Goal: Task Accomplishment & Management: Complete application form

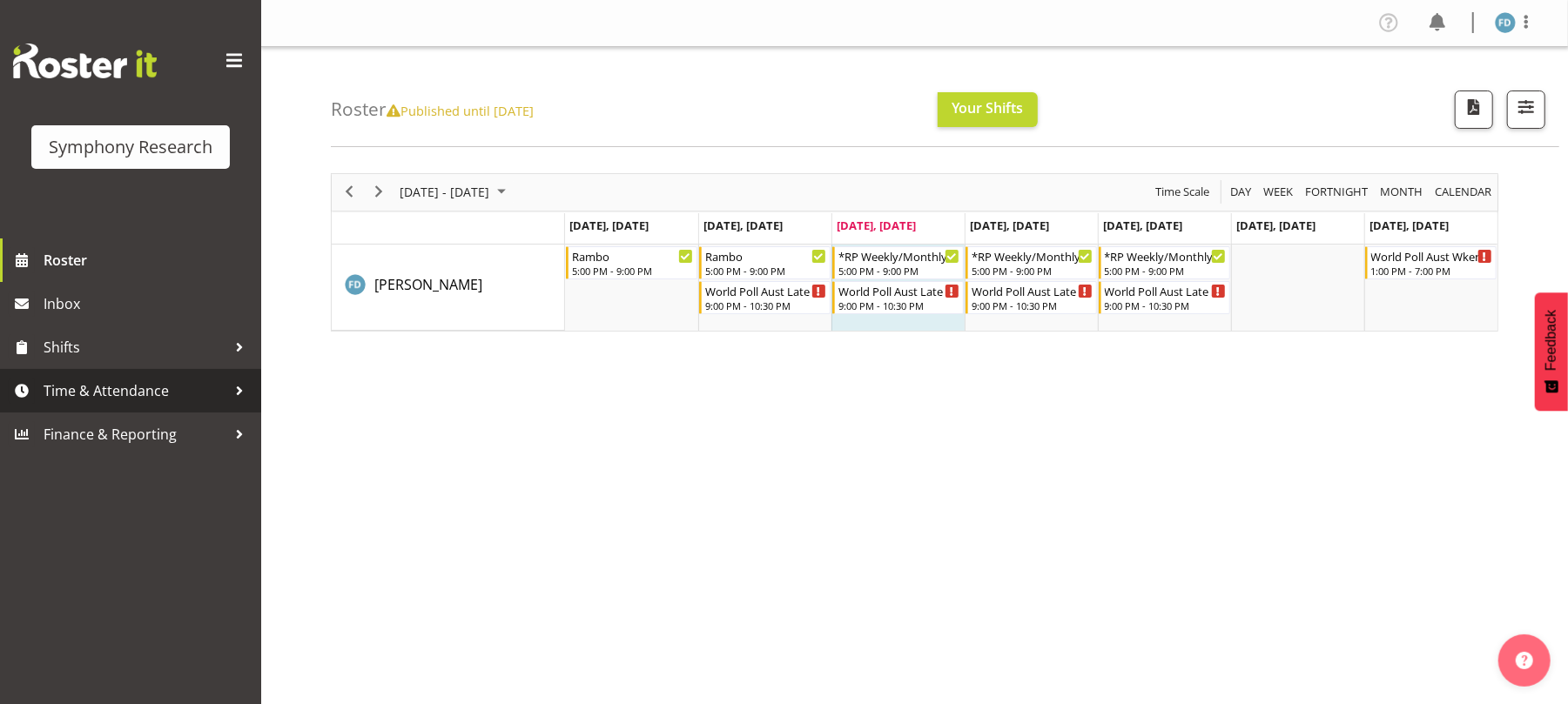
click at [180, 388] on span "Time & Attendance" at bounding box center [134, 391] width 182 height 26
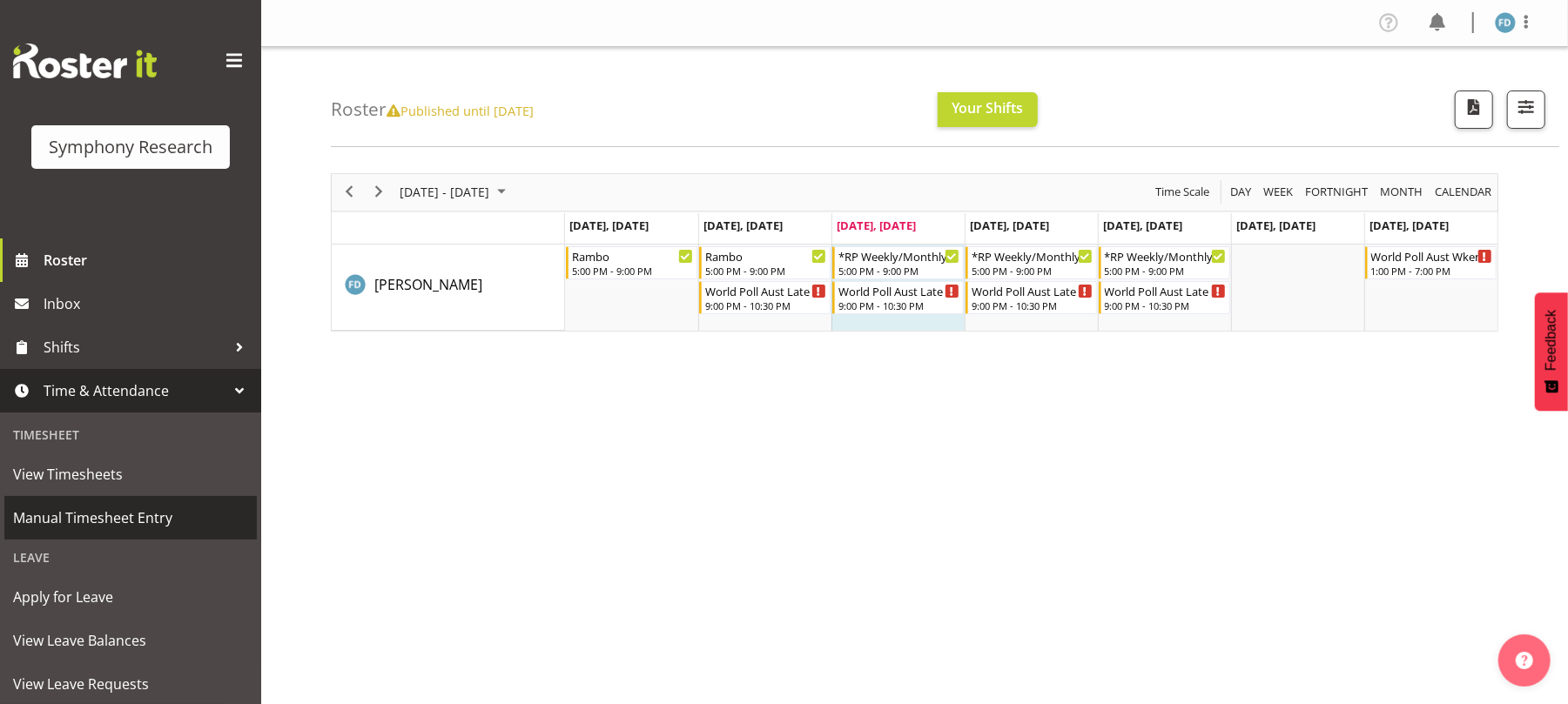
click at [161, 523] on span "Manual Timesheet Entry" at bounding box center [130, 518] width 235 height 26
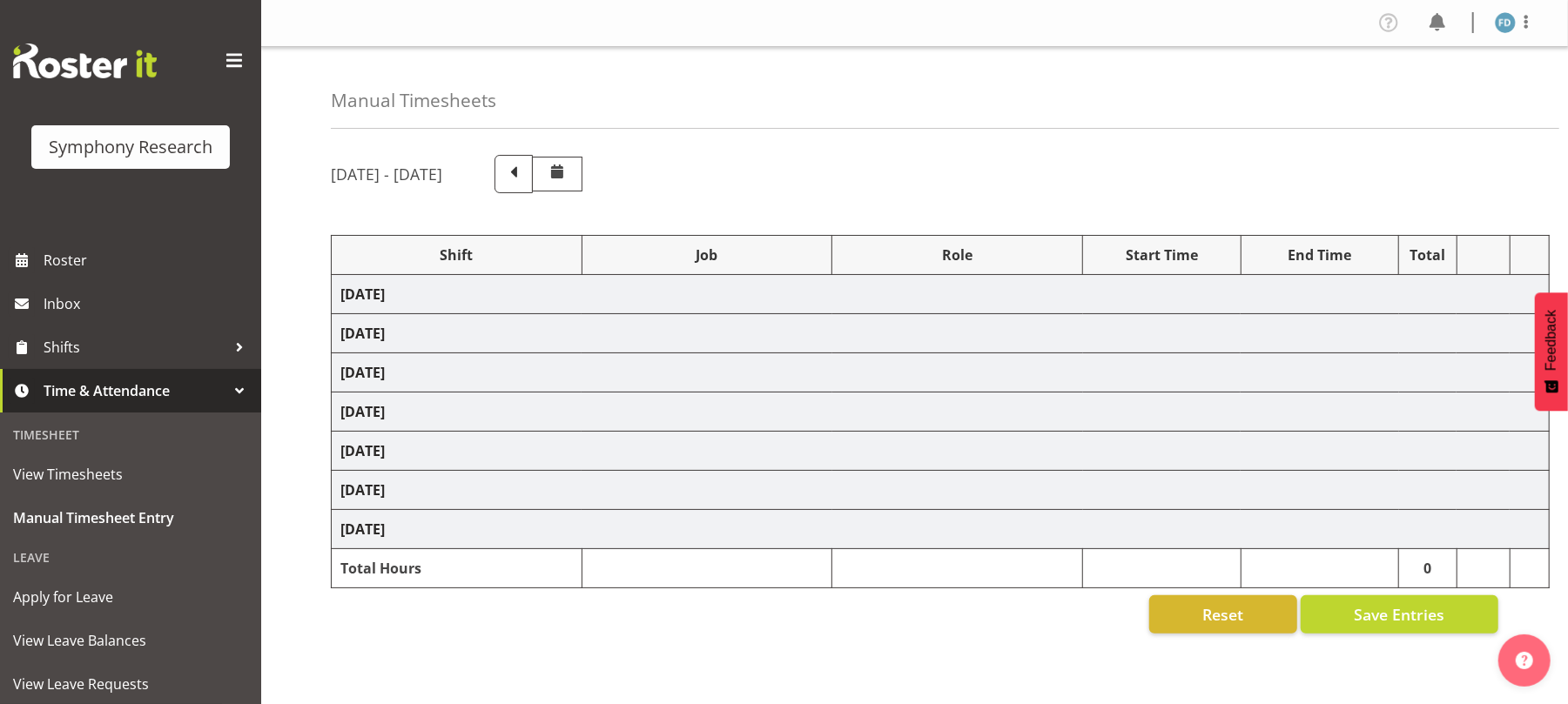
select select "2940"
select select "10731"
select select "47"
select select "56692"
select select "10499"
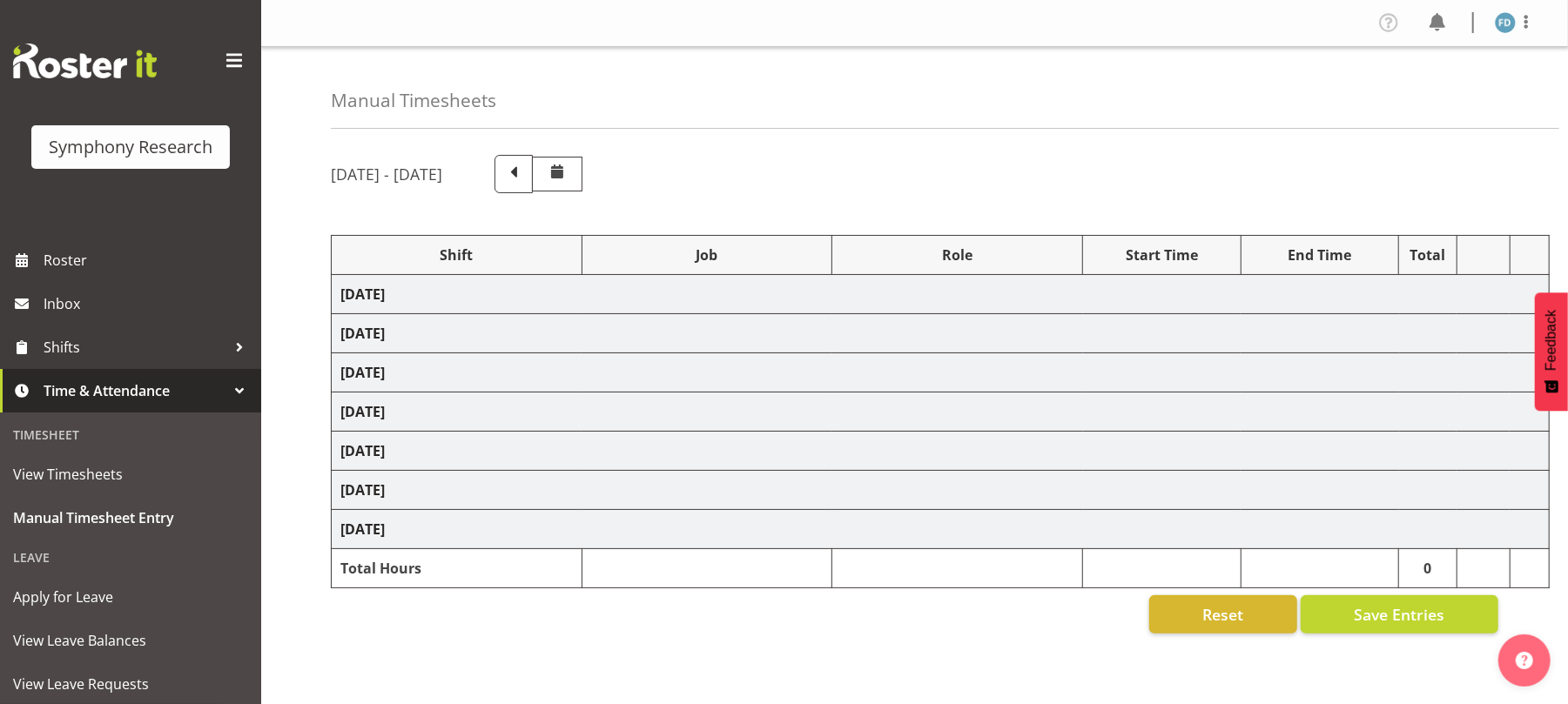
select select "47"
select select "2940"
select select "9426"
select select "47"
select select "2940"
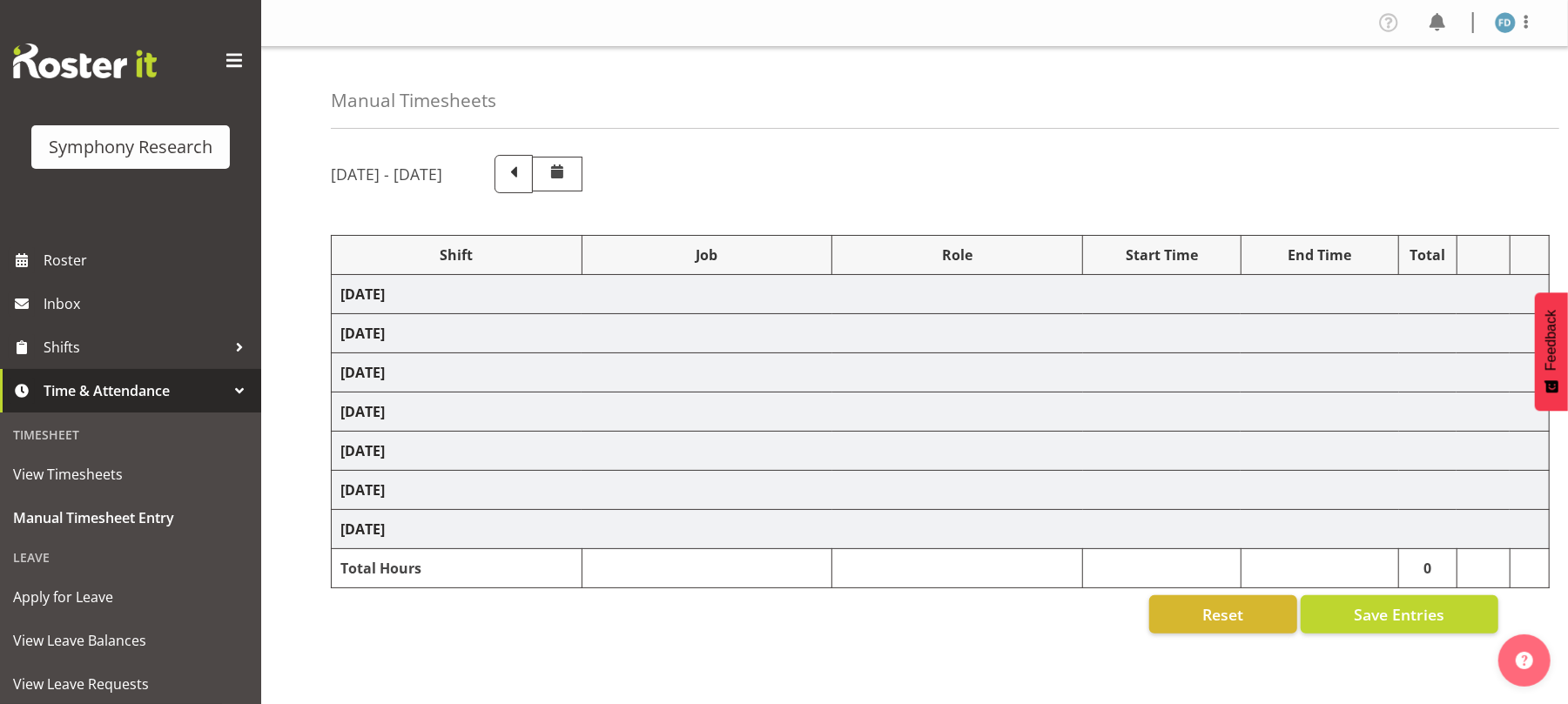
select select "10731"
select select "47"
select select "56692"
select select "10499"
select select "47"
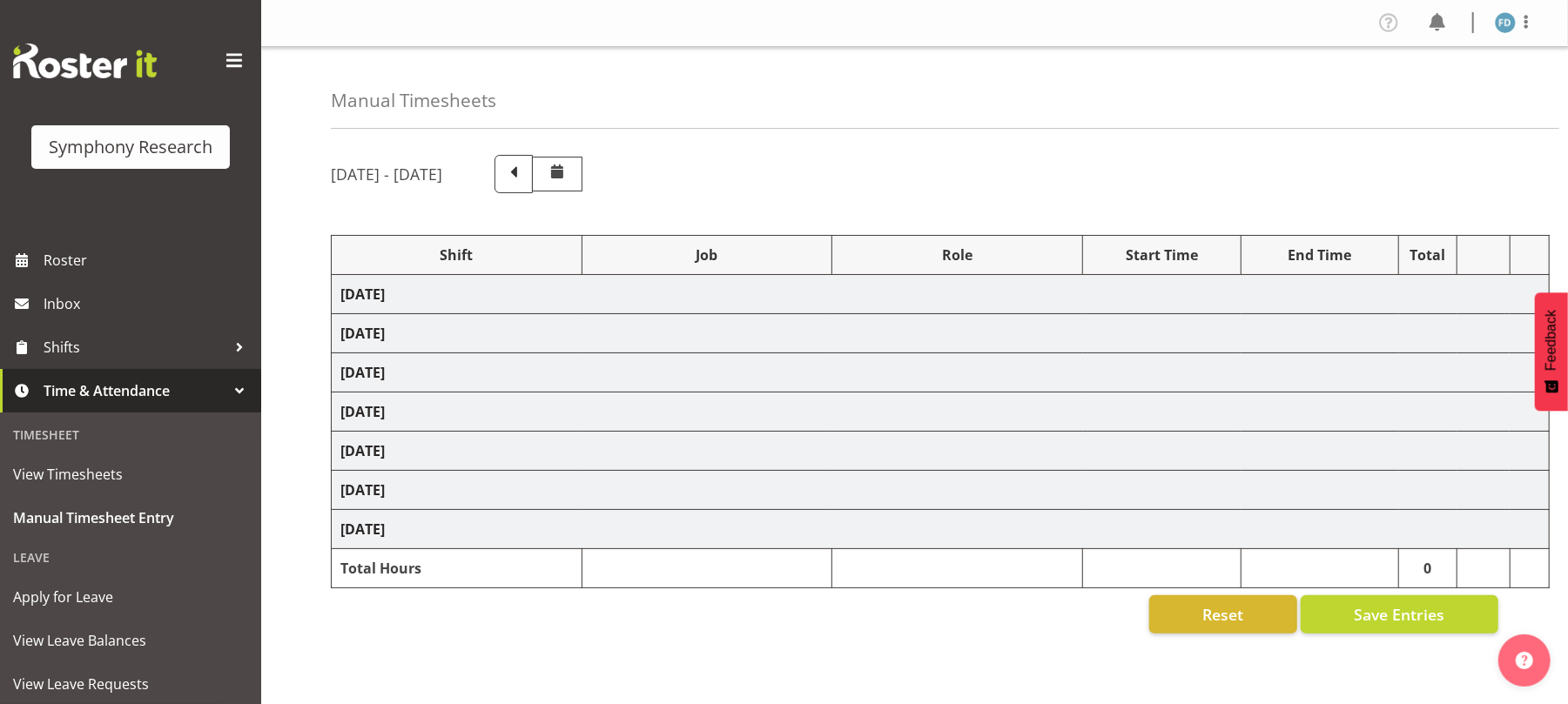
select select "56692"
select select "10499"
select select "47"
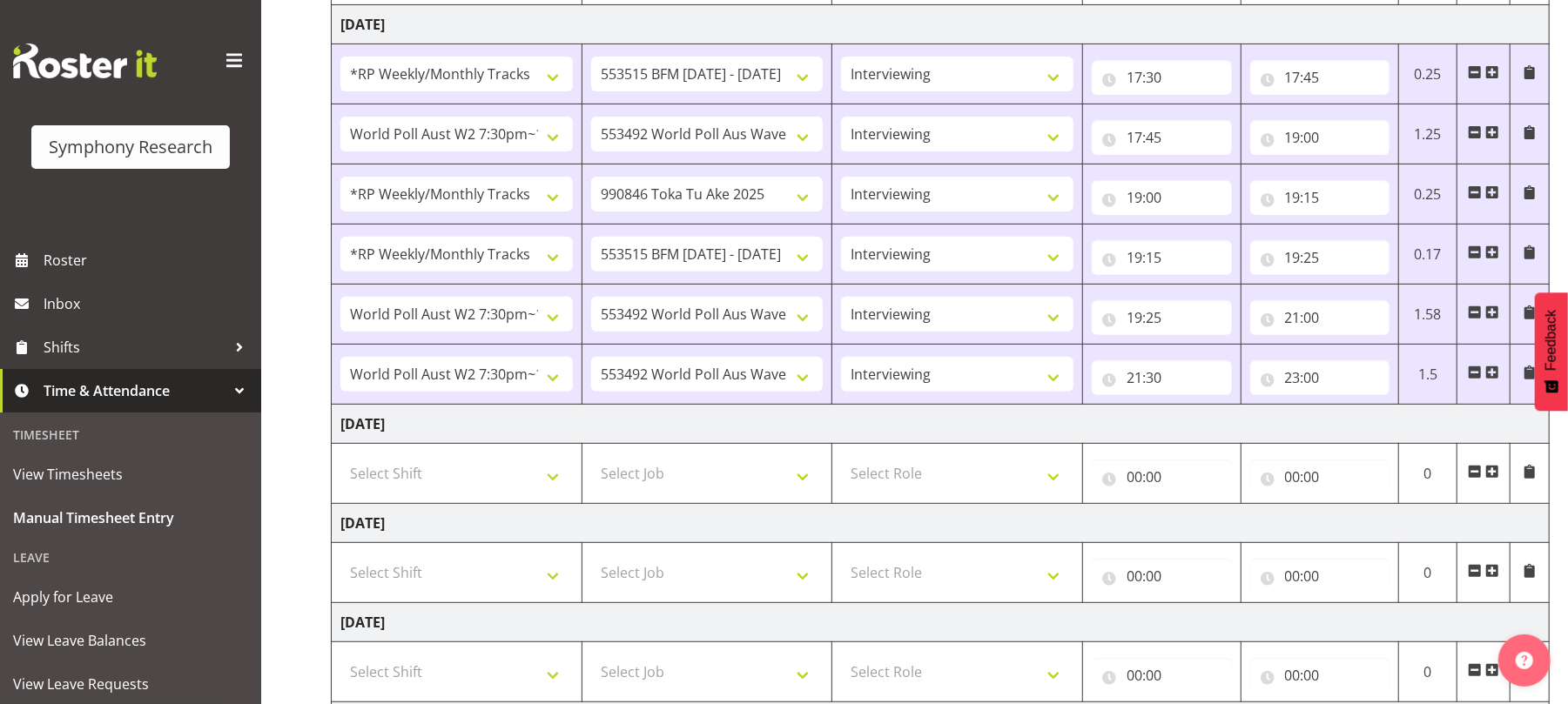
scroll to position [377, 0]
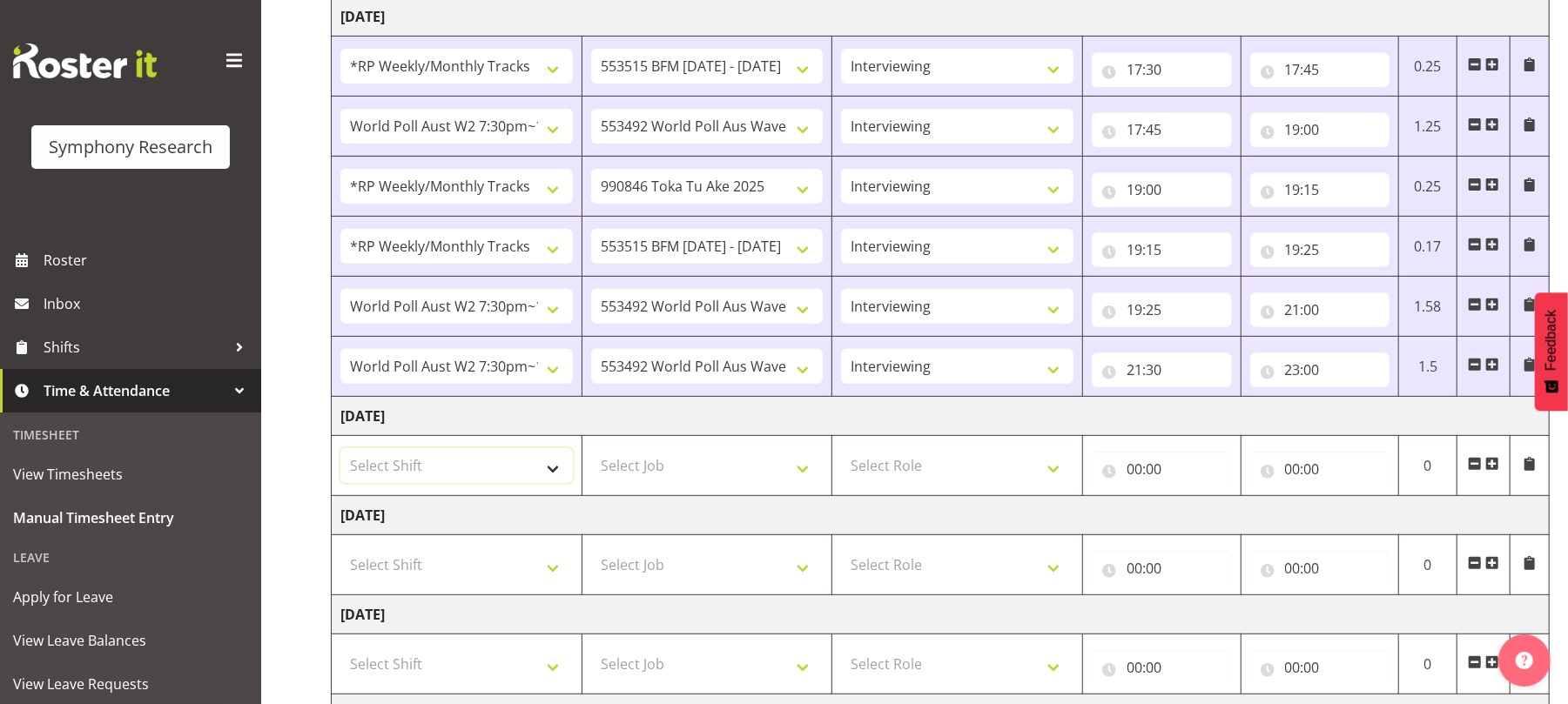
click at [556, 472] on select "Select Shift !!Weekend Residential (Roster IT Shift Label) *Business 9/10am ~ 4…" at bounding box center [457, 465] width 233 height 35
select select "2940"
click at [340, 453] on select "Select Shift !!Weekend Residential (Roster IT Shift Label) *Business 9/10am ~ 4…" at bounding box center [457, 465] width 233 height 35
click at [804, 473] on select "Select Job 550060 IF Admin 553492 World Poll Aus Wave 2 Main 2025 553493 World …" at bounding box center [707, 465] width 233 height 35
select select "10731"
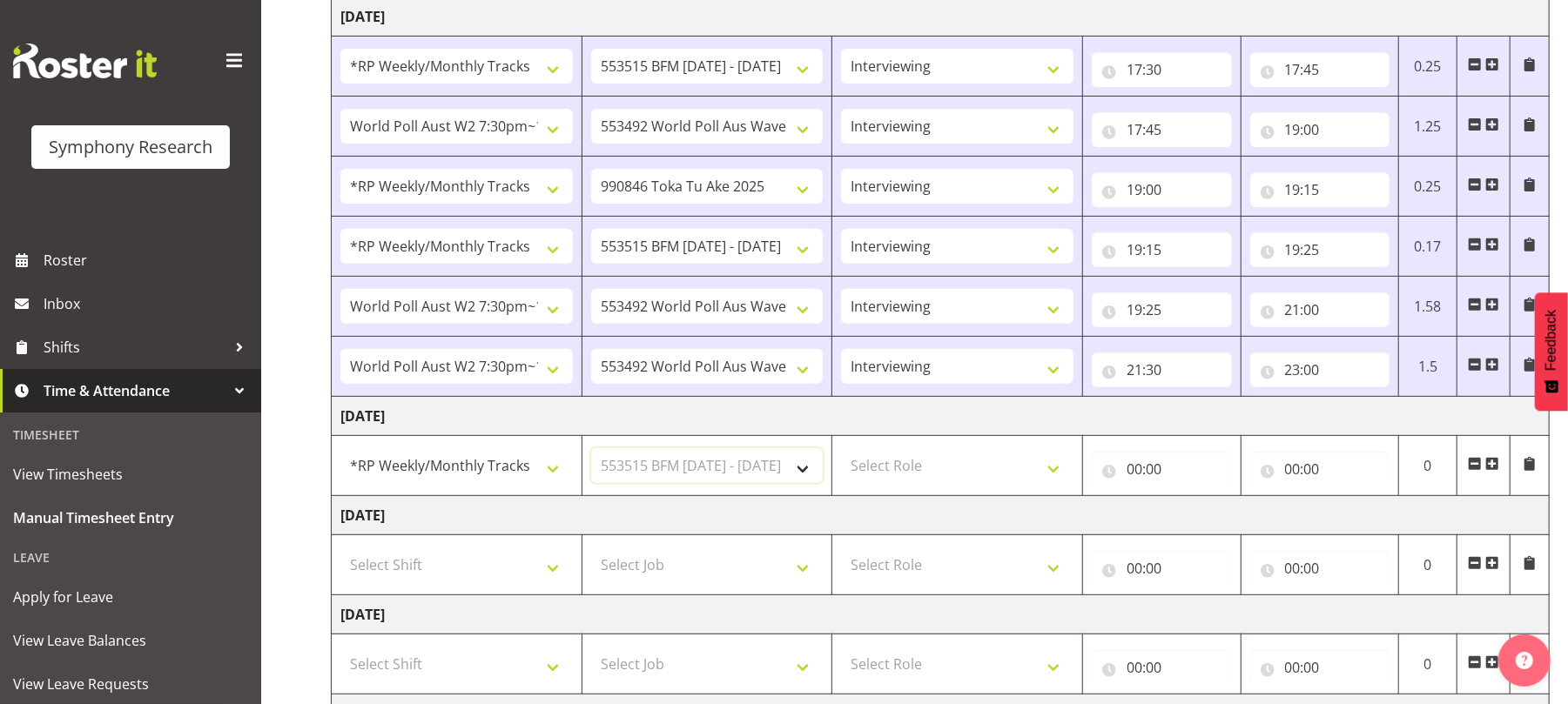
click at [591, 453] on select "Select Job 550060 IF Admin 553492 World Poll Aus Wave 2 Main 2025 553493 World …" at bounding box center [707, 465] width 233 height 35
click at [1060, 472] on select "Select Role Briefing Interviewing" at bounding box center [957, 465] width 233 height 35
select select "47"
click at [841, 453] on select "Select Role Briefing Interviewing" at bounding box center [957, 465] width 233 height 35
click at [1129, 467] on input "00:00" at bounding box center [1162, 469] width 140 height 35
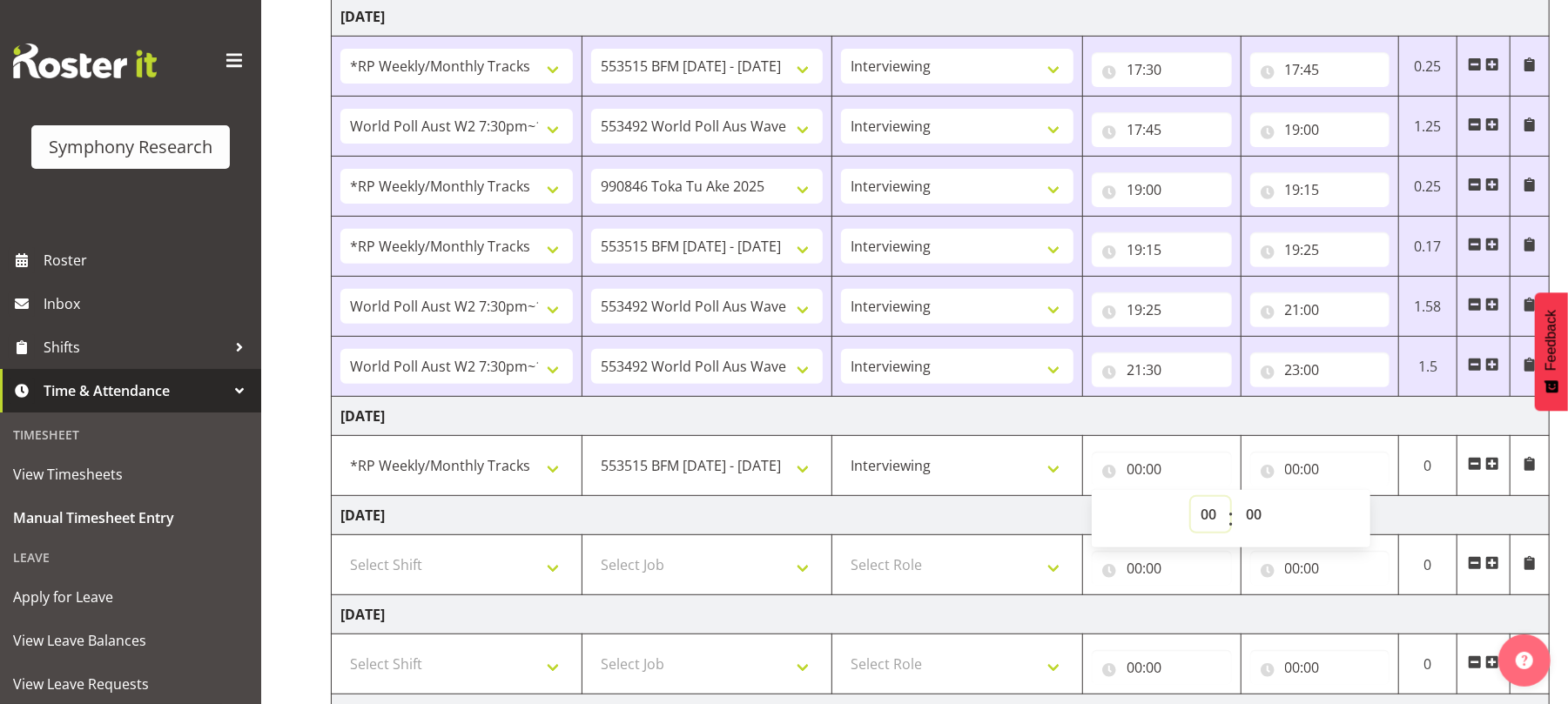
click at [1205, 517] on select "00 01 02 03 04 05 06 07 08 09 10 11 12 13 14 15 16 17 18 19 20 21 22 23" at bounding box center [1210, 514] width 39 height 35
select select "17"
click at [1191, 501] on select "00 01 02 03 04 05 06 07 08 09 10 11 12 13 14 15 16 17 18 19 20 21 22 23" at bounding box center [1210, 514] width 39 height 35
type input "17:00"
click at [1249, 515] on select "00 01 02 03 04 05 06 07 08 09 10 11 12 13 14 15 16 17 18 19 20 21 22 23 24 25 2…" at bounding box center [1255, 514] width 39 height 35
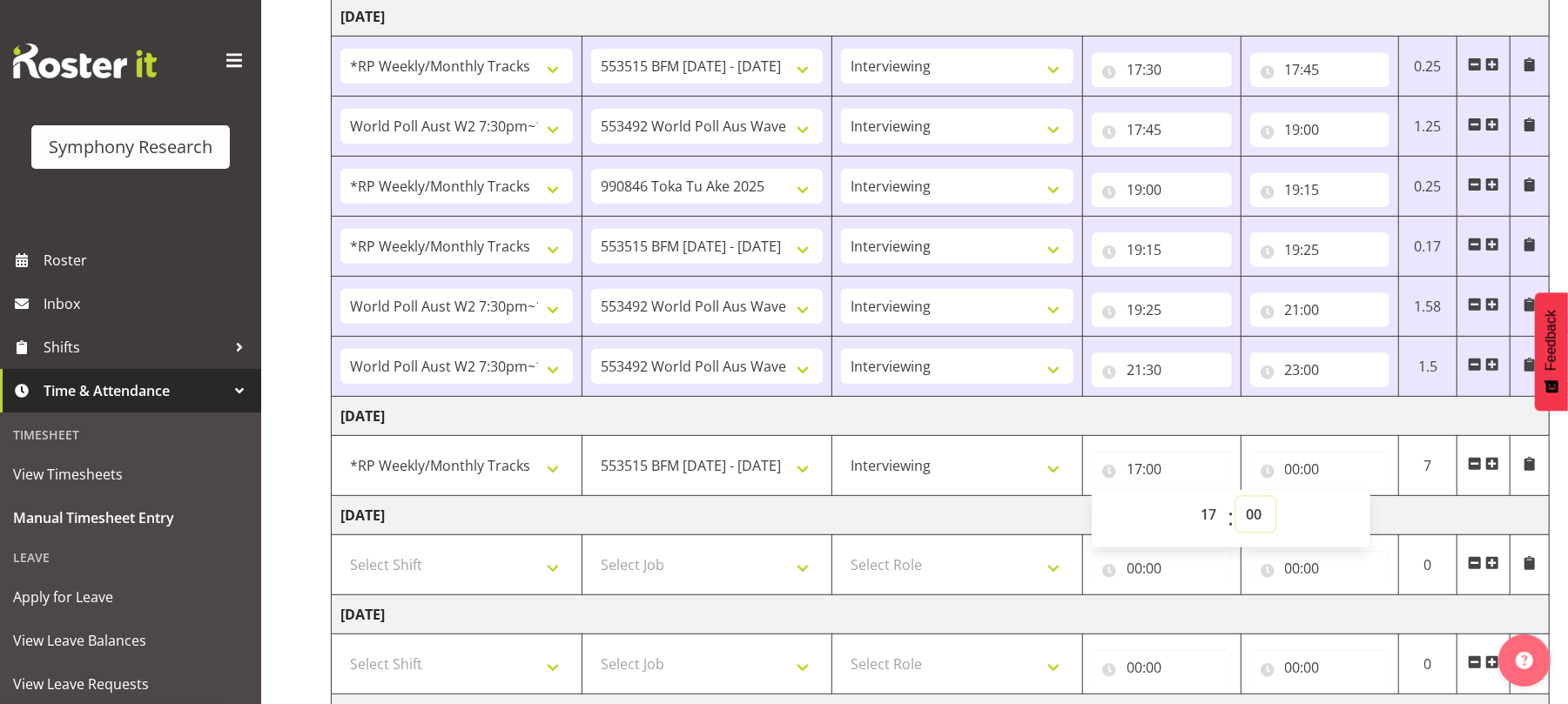
select select "20"
click at [1236, 501] on select "00 01 02 03 04 05 06 07 08 09 10 11 12 13 14 15 16 17 18 19 20 21 22 23 24 25 2…" at bounding box center [1255, 514] width 39 height 35
type input "17:20"
click at [1293, 477] on input "00:00" at bounding box center [1319, 469] width 140 height 35
click at [1362, 523] on select "00 01 02 03 04 05 06 07 08 09 10 11 12 13 14 15 16 17 18 19 20 21 22 23" at bounding box center [1368, 514] width 39 height 35
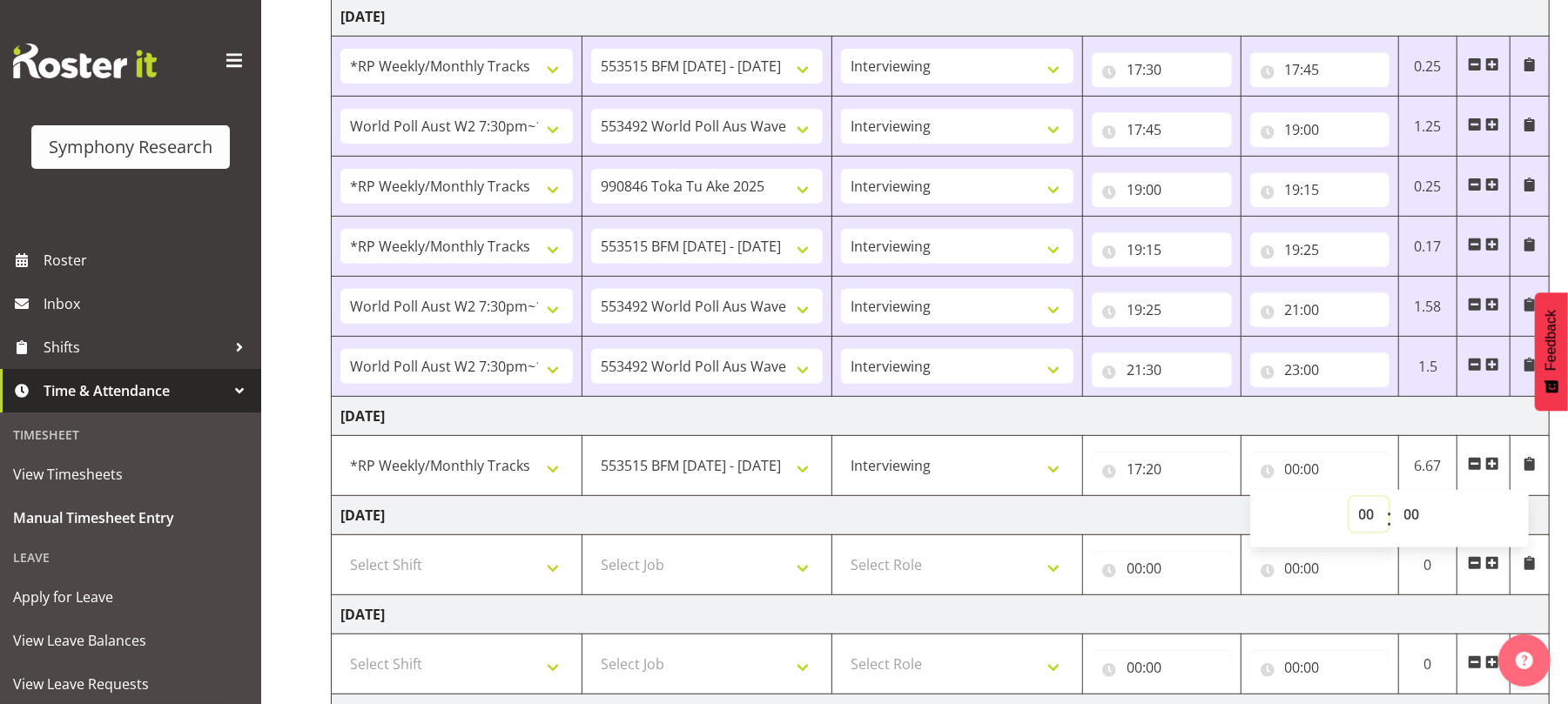
select select "21"
click at [1349, 501] on select "00 01 02 03 04 05 06 07 08 09 10 11 12 13 14 15 16 17 18 19 20 21 22 23" at bounding box center [1368, 514] width 39 height 35
type input "21:00"
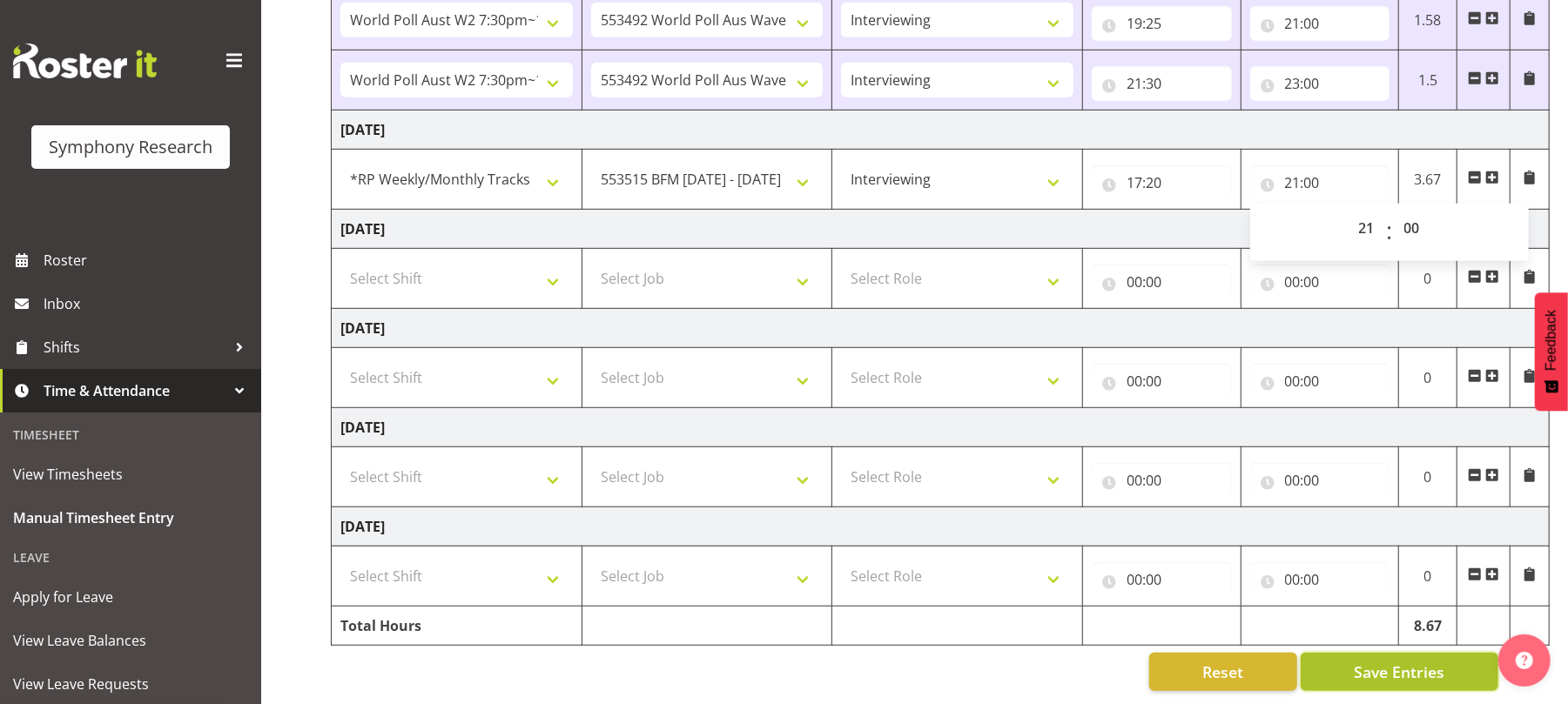
click at [1349, 653] on button "Save Entries" at bounding box center [1399, 672] width 198 height 39
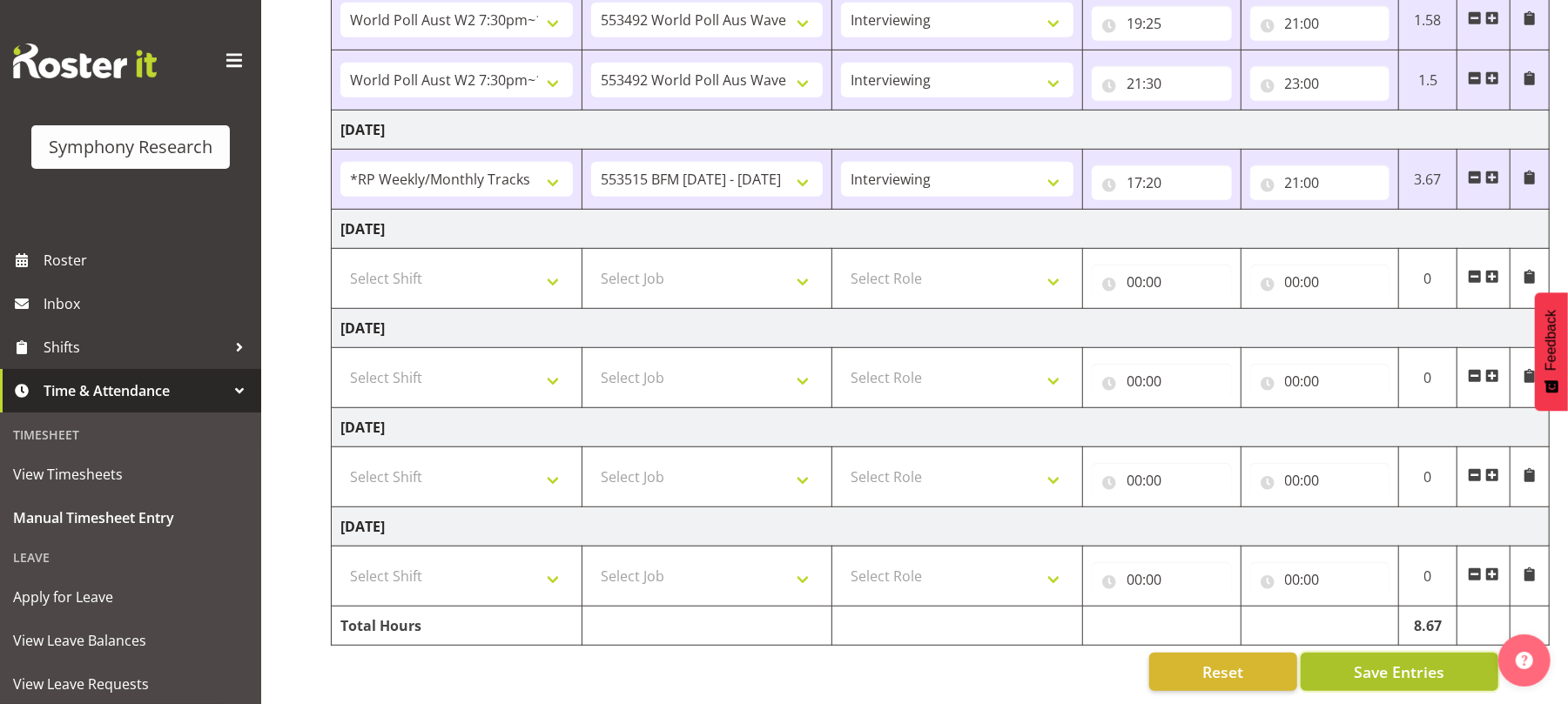
click at [1396, 665] on span "Save Entries" at bounding box center [1399, 672] width 91 height 23
click at [1415, 661] on span "Save Entries" at bounding box center [1399, 672] width 91 height 23
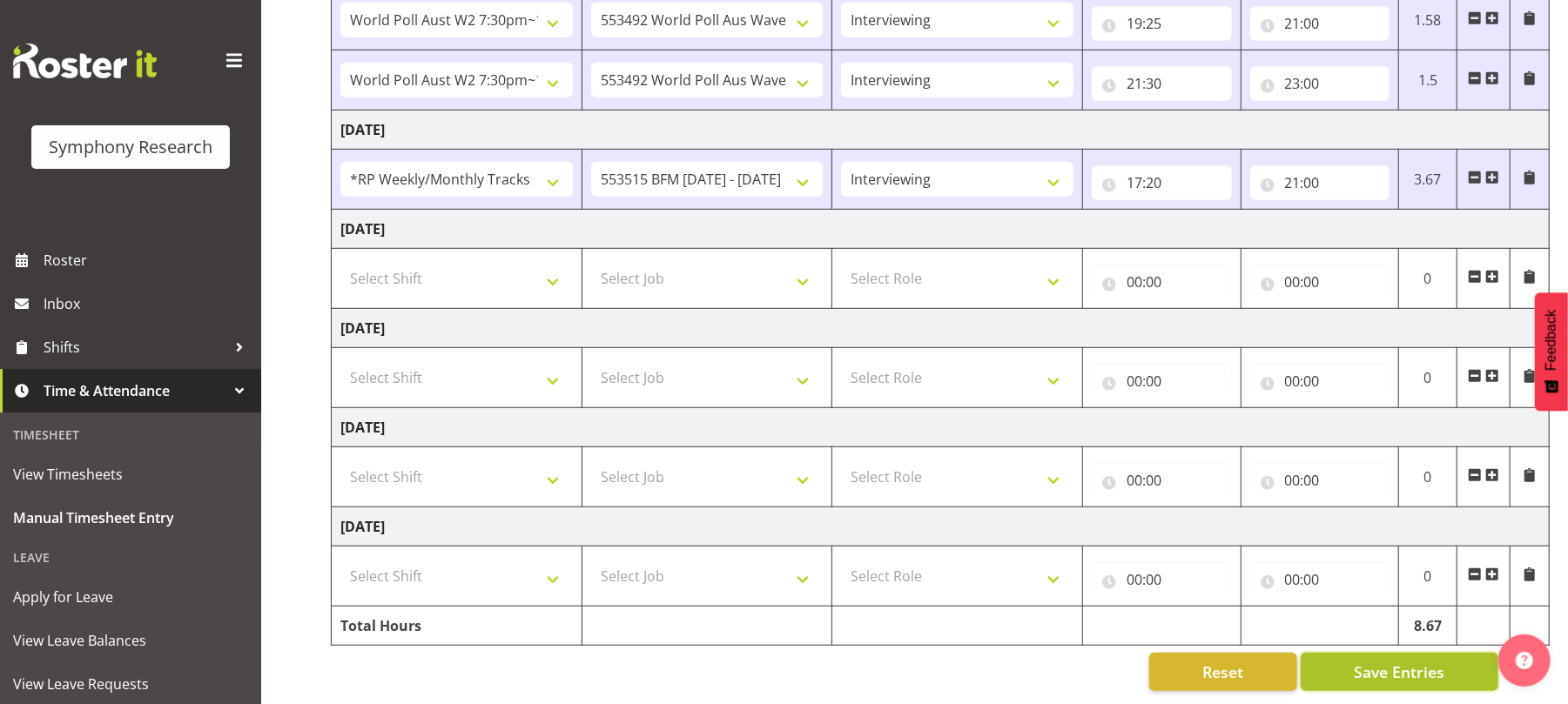
click at [1415, 661] on span "Save Entries" at bounding box center [1399, 672] width 91 height 23
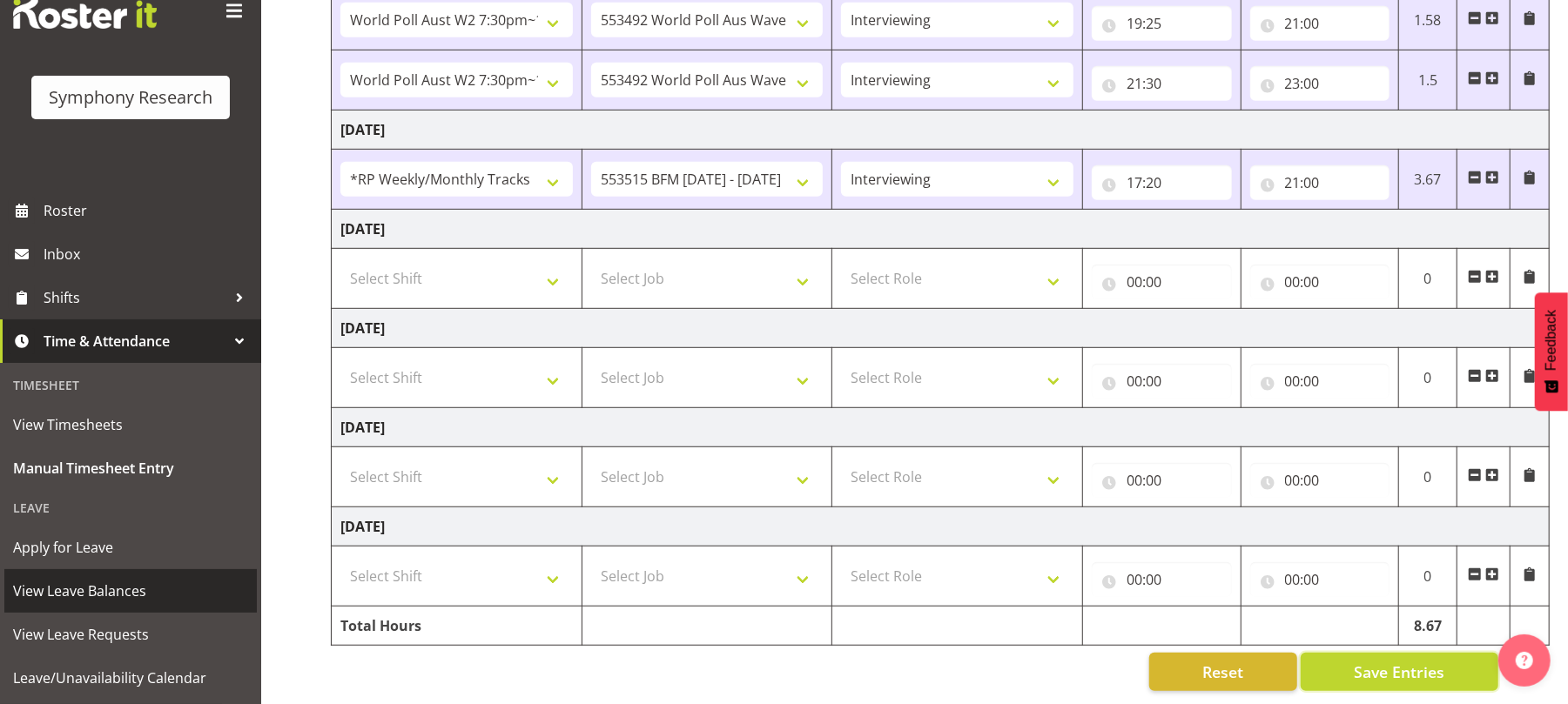
scroll to position [215, 0]
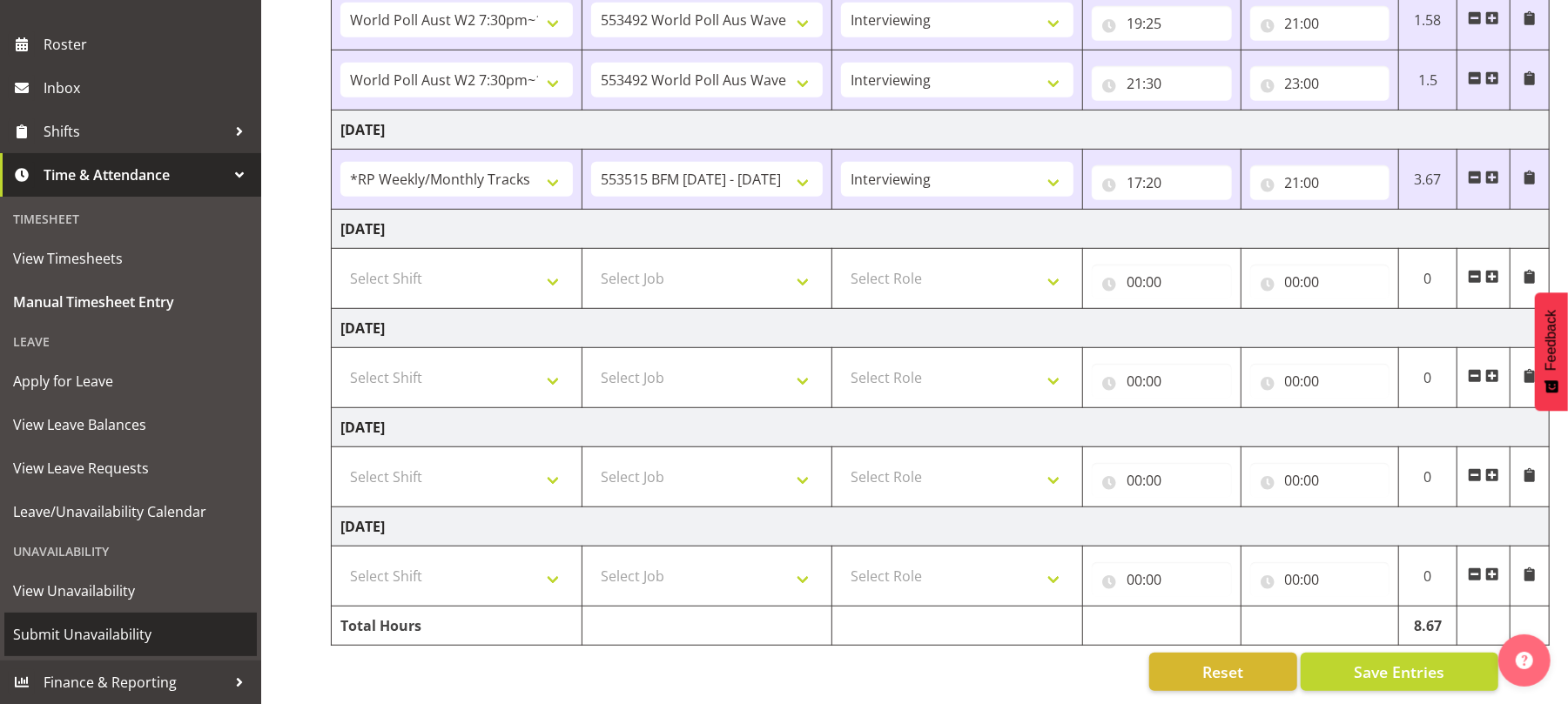
click at [113, 635] on span "Submit Unavailability" at bounding box center [130, 635] width 235 height 26
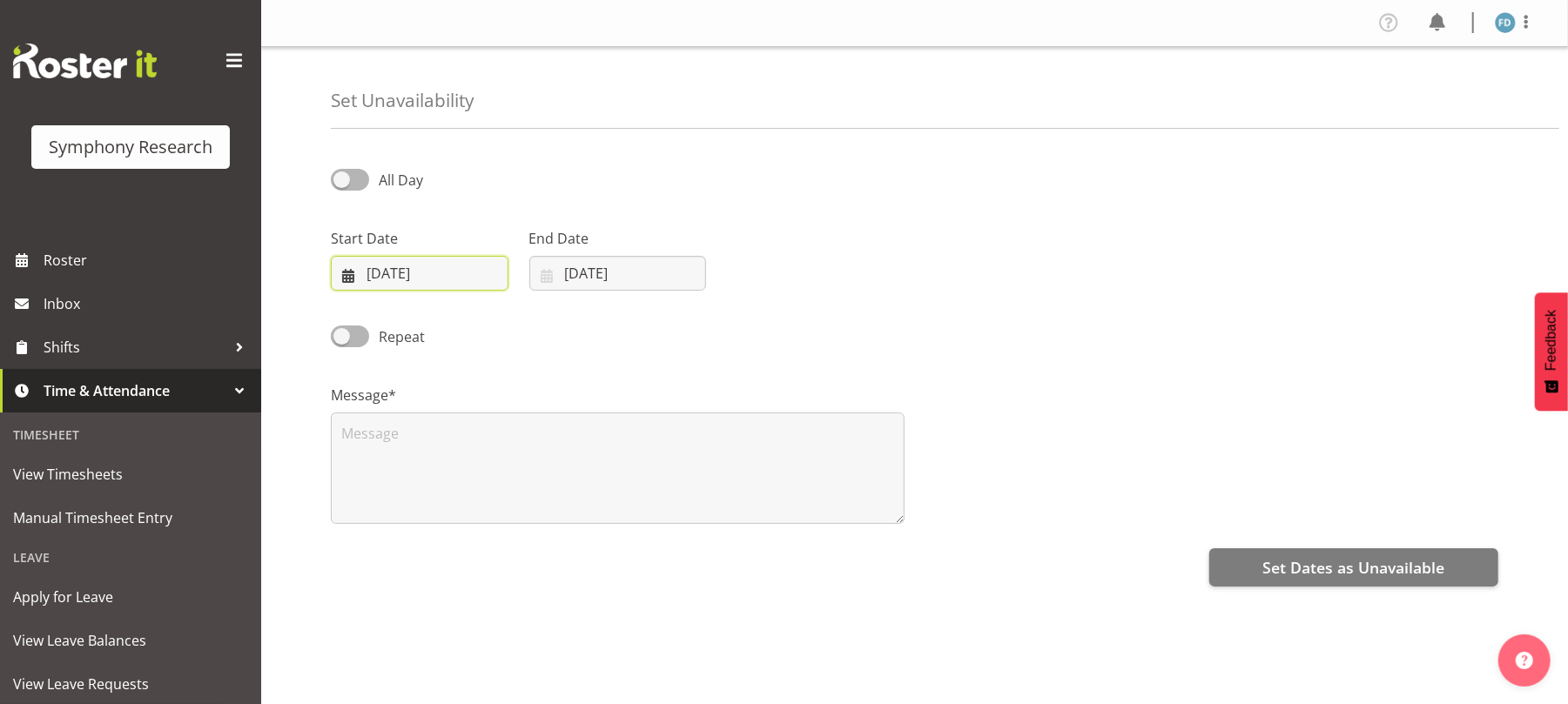
click at [353, 272] on input "08/10/2025" at bounding box center [420, 273] width 178 height 35
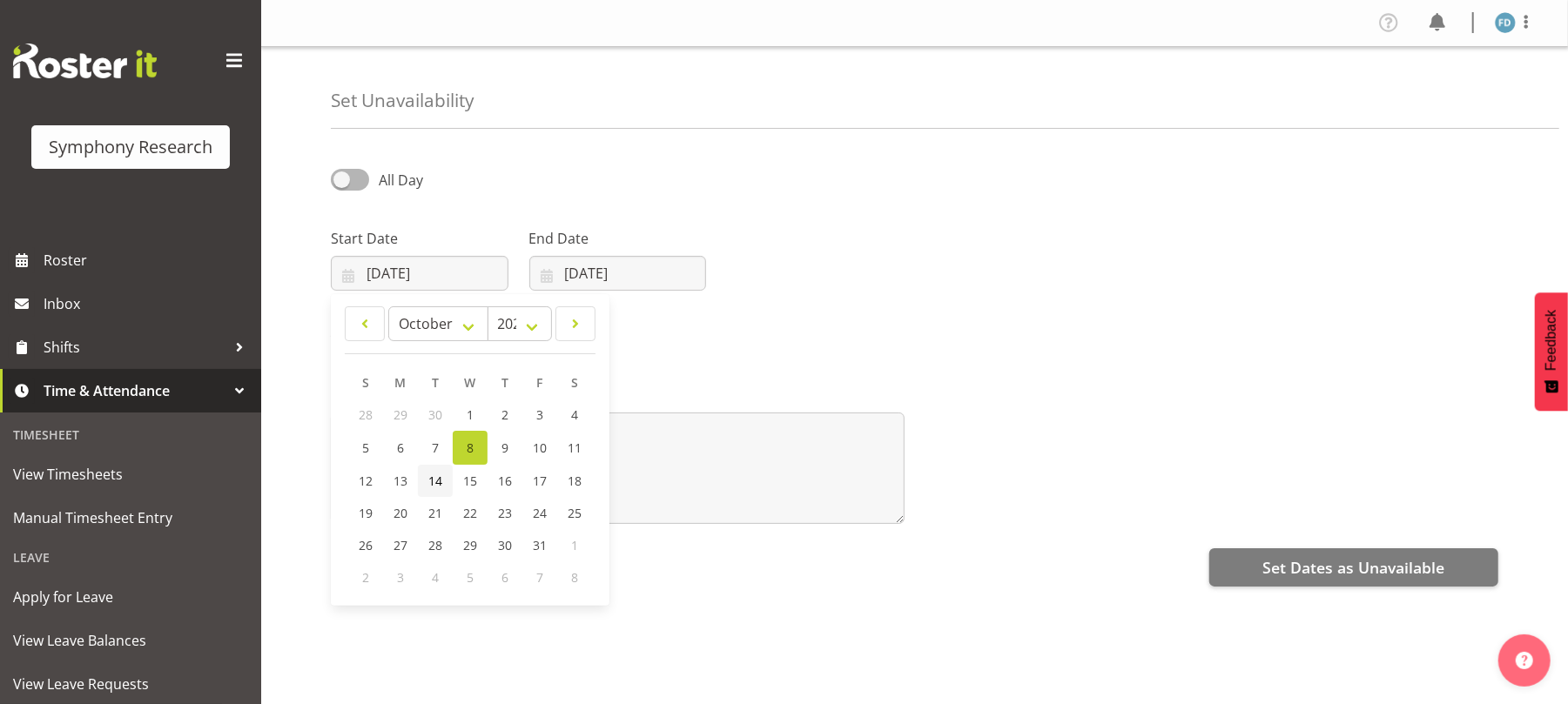
click at [439, 477] on span "14" at bounding box center [435, 480] width 14 height 16
type input "14/10/2025"
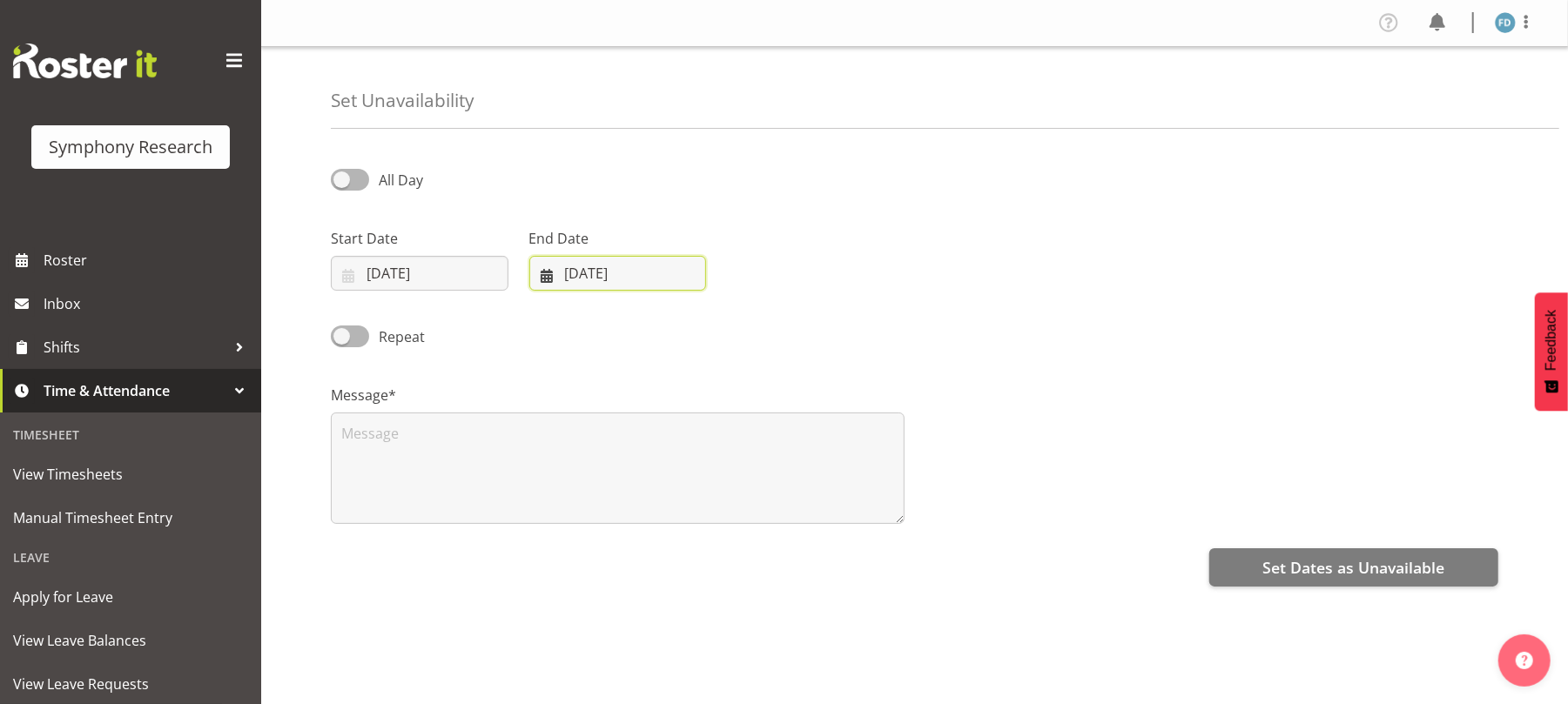
click at [550, 271] on input "08/10/2025" at bounding box center [618, 273] width 178 height 35
click at [633, 472] on link "14" at bounding box center [633, 481] width 35 height 32
type input "14/10/2025"
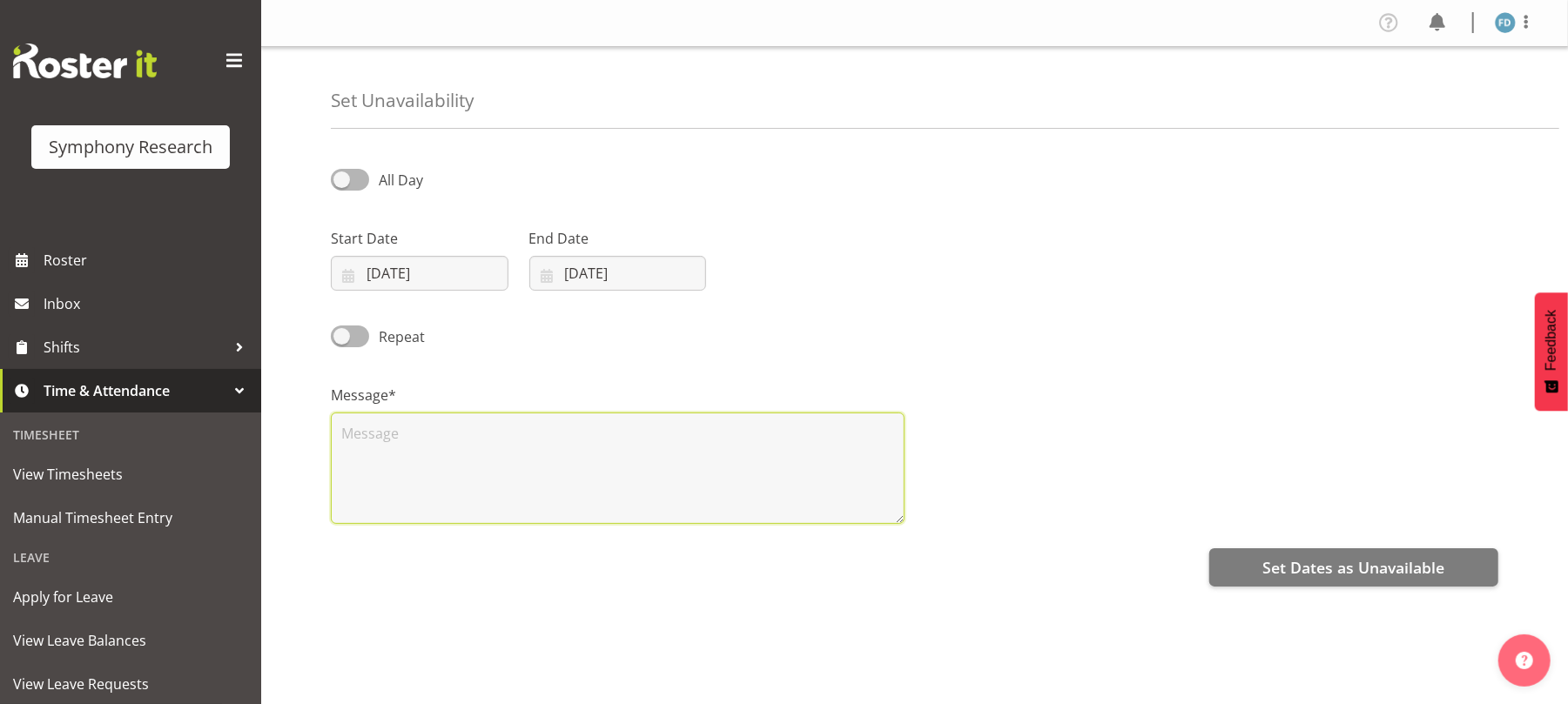
click at [610, 433] on textarea at bounding box center [617, 469] width 574 height 112
type textarea "unavail"
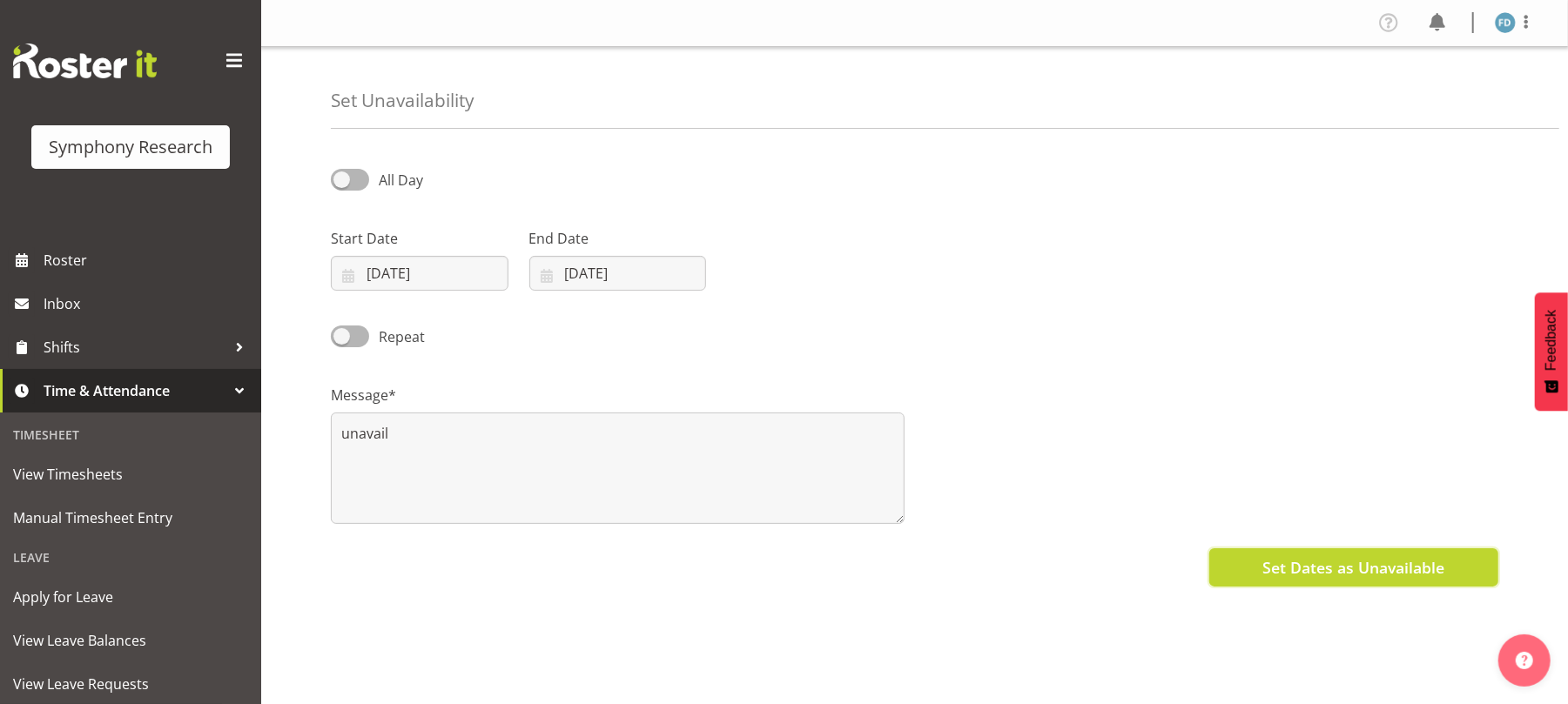
click at [1299, 575] on span "Set Dates as Unavailable" at bounding box center [1353, 567] width 181 height 23
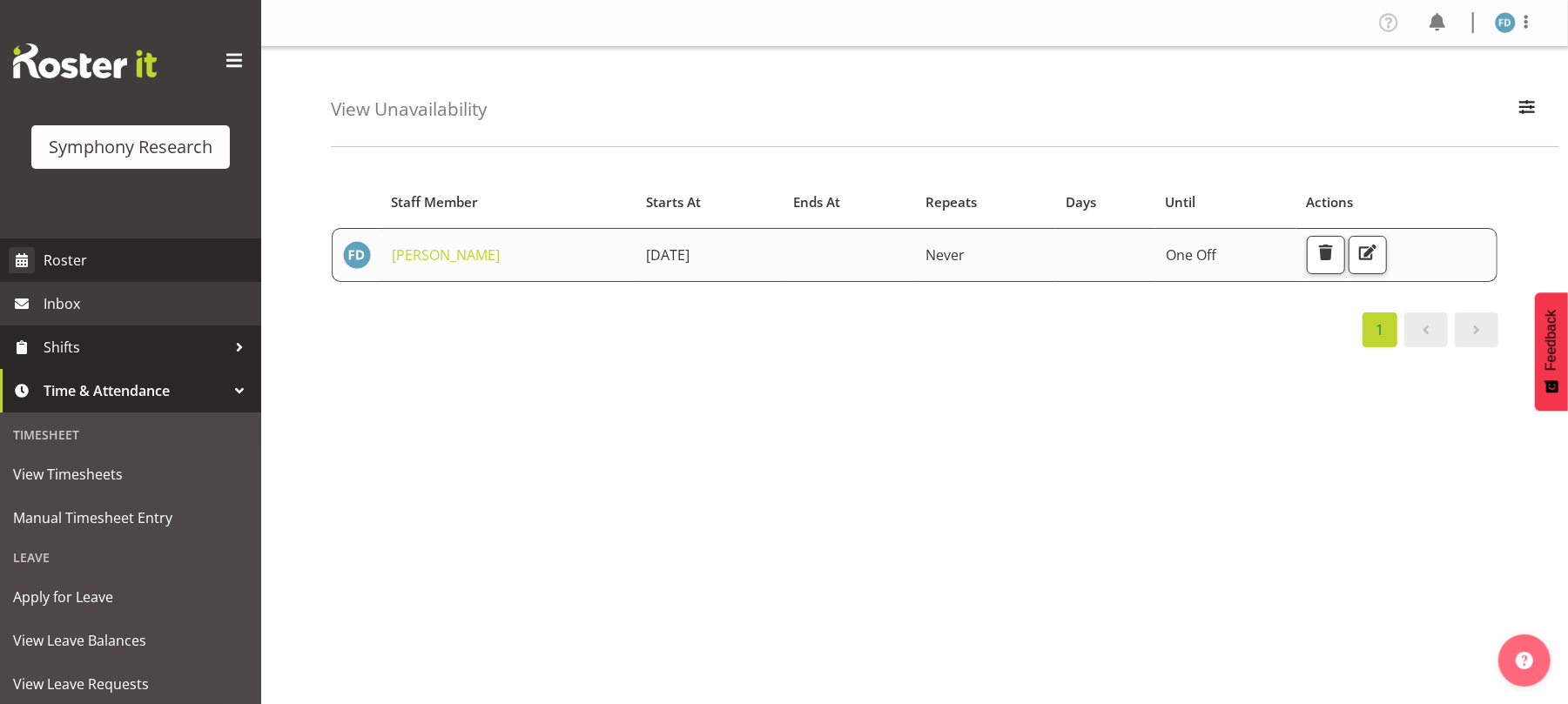
click at [151, 263] on span "Roster" at bounding box center [147, 261] width 209 height 26
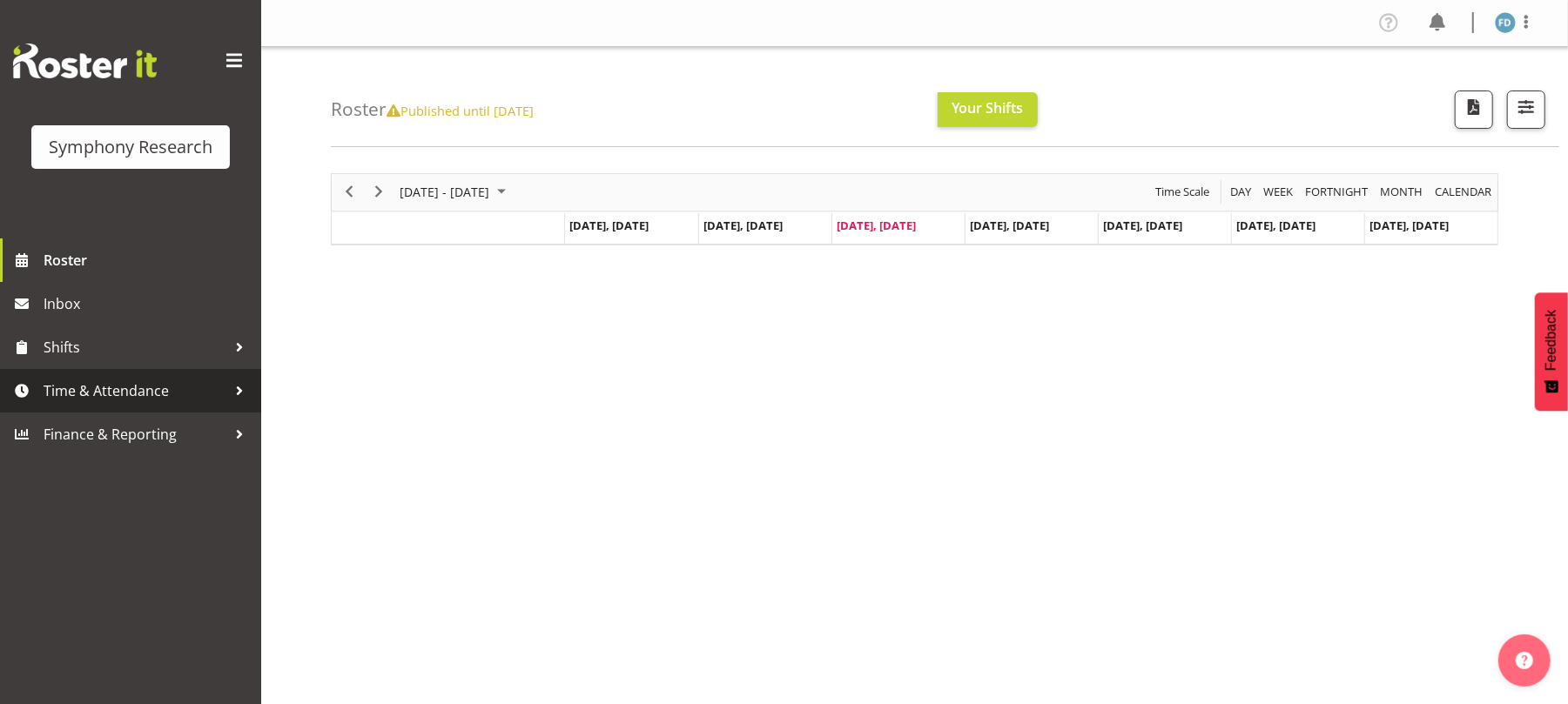
click at [154, 391] on span "Time & Attendance" at bounding box center [134, 391] width 182 height 26
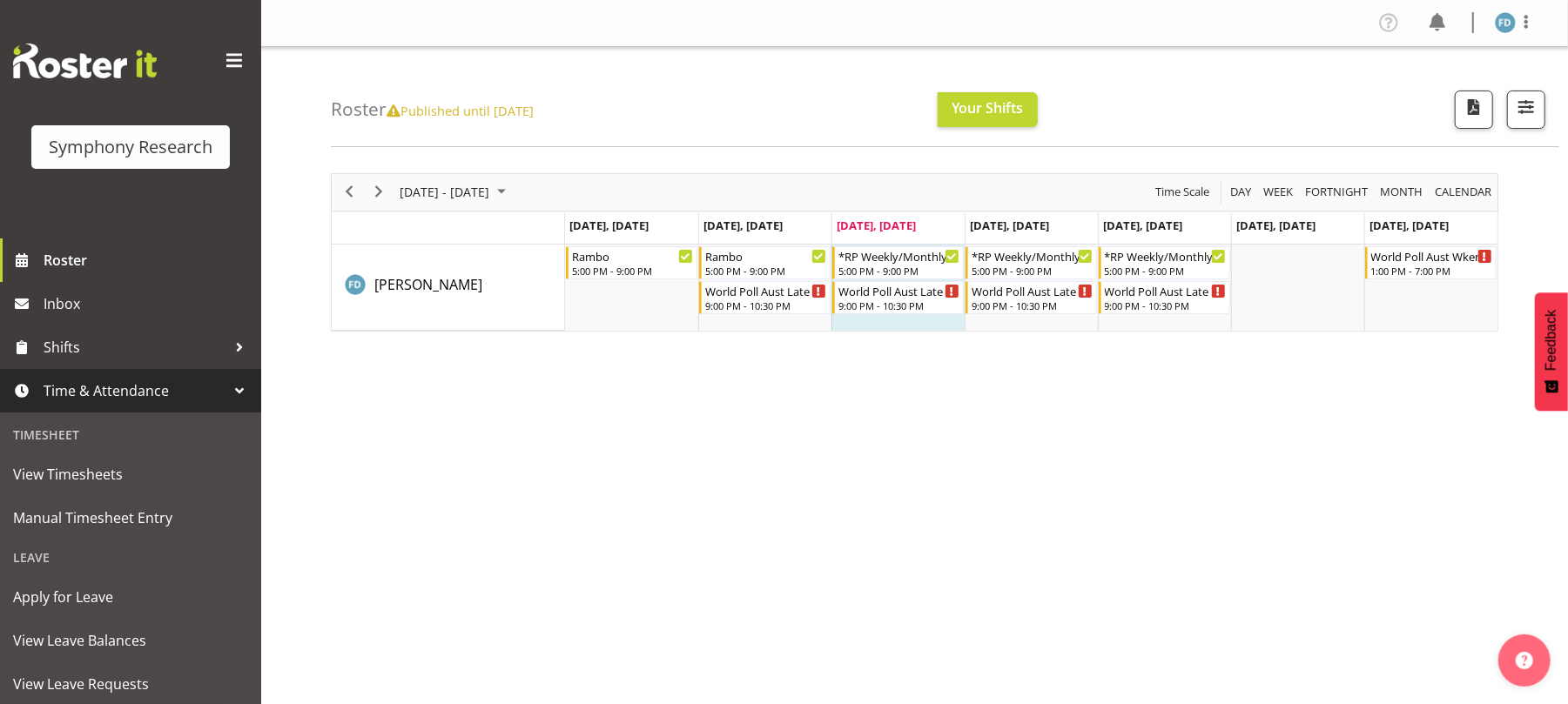
scroll to position [153, 0]
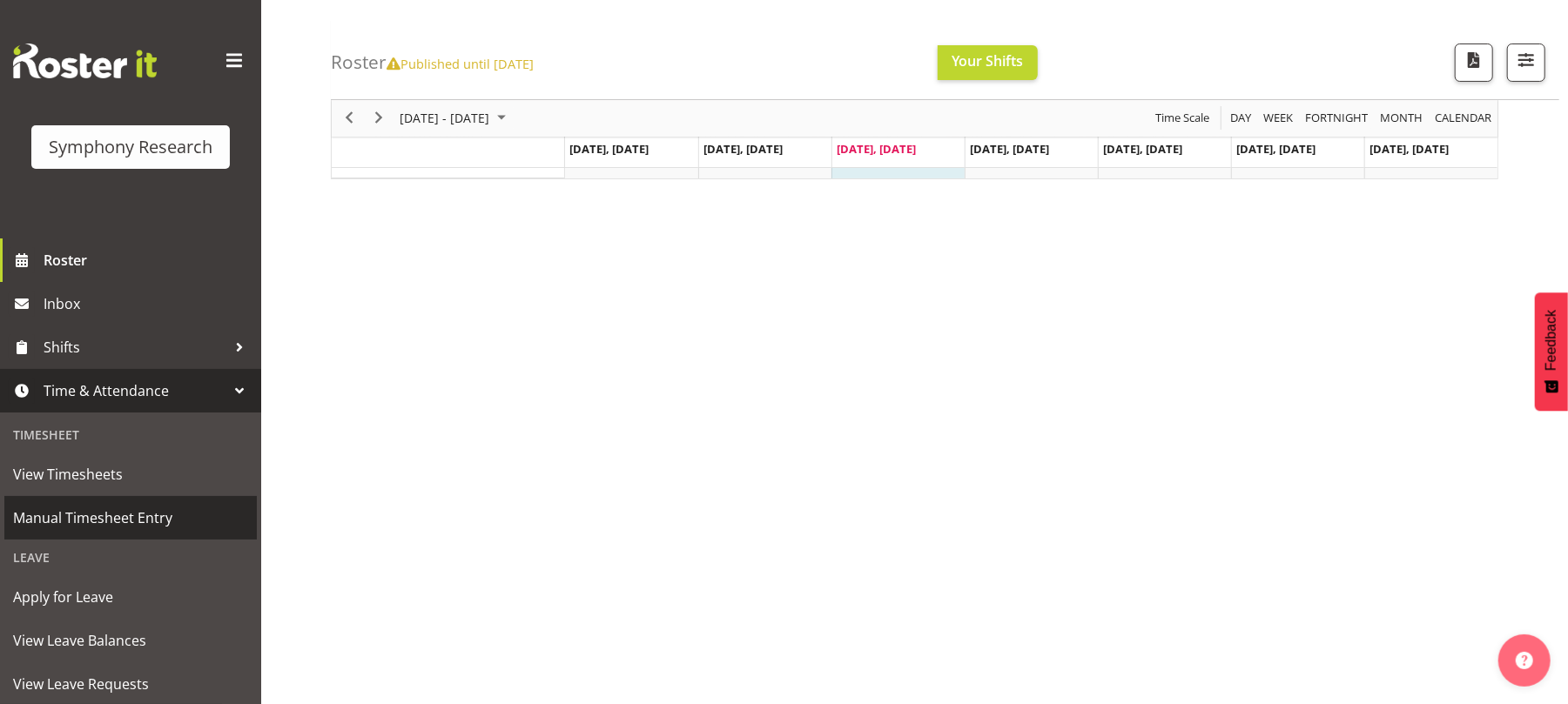
click at [164, 515] on span "Manual Timesheet Entry" at bounding box center [130, 518] width 235 height 26
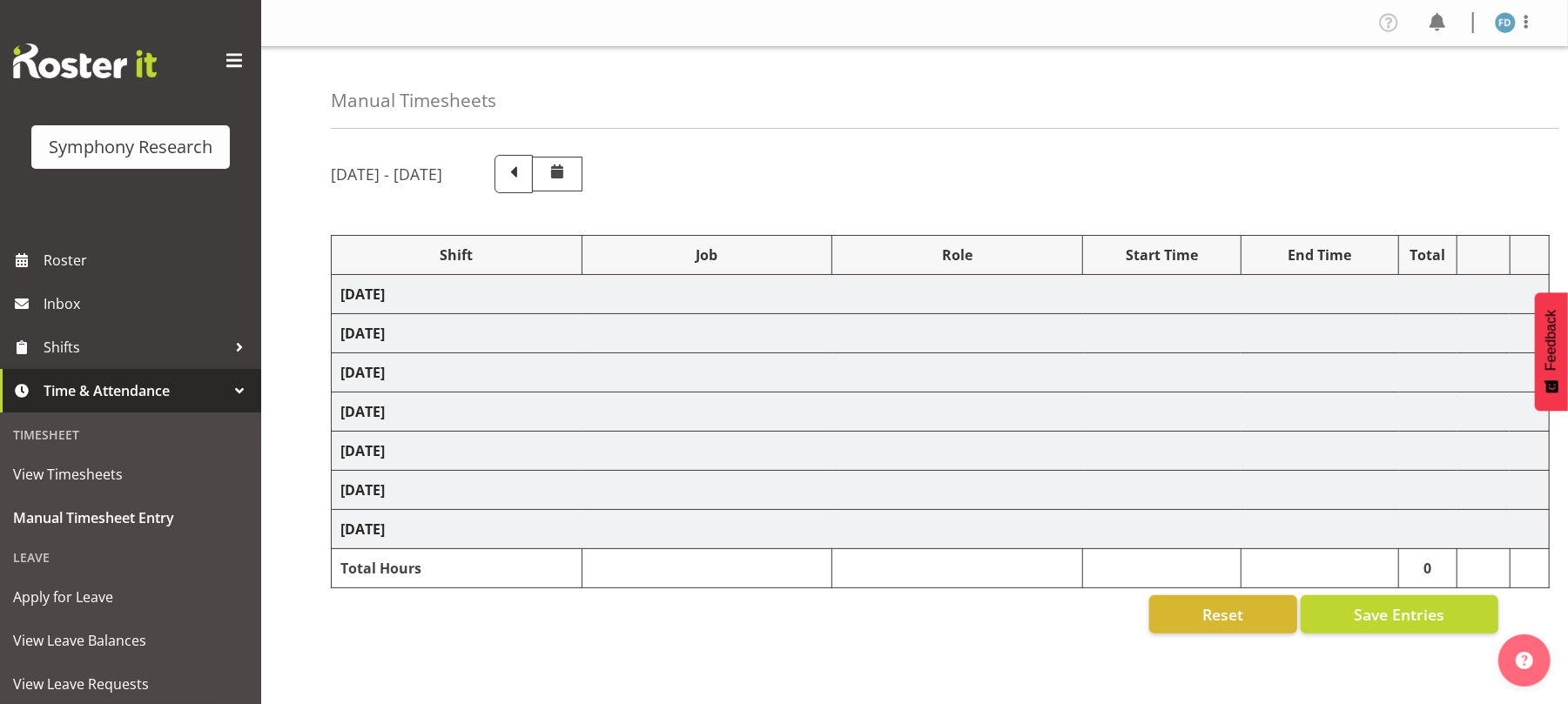
select select "2940"
select select "10731"
select select "47"
select select "56692"
select select "10499"
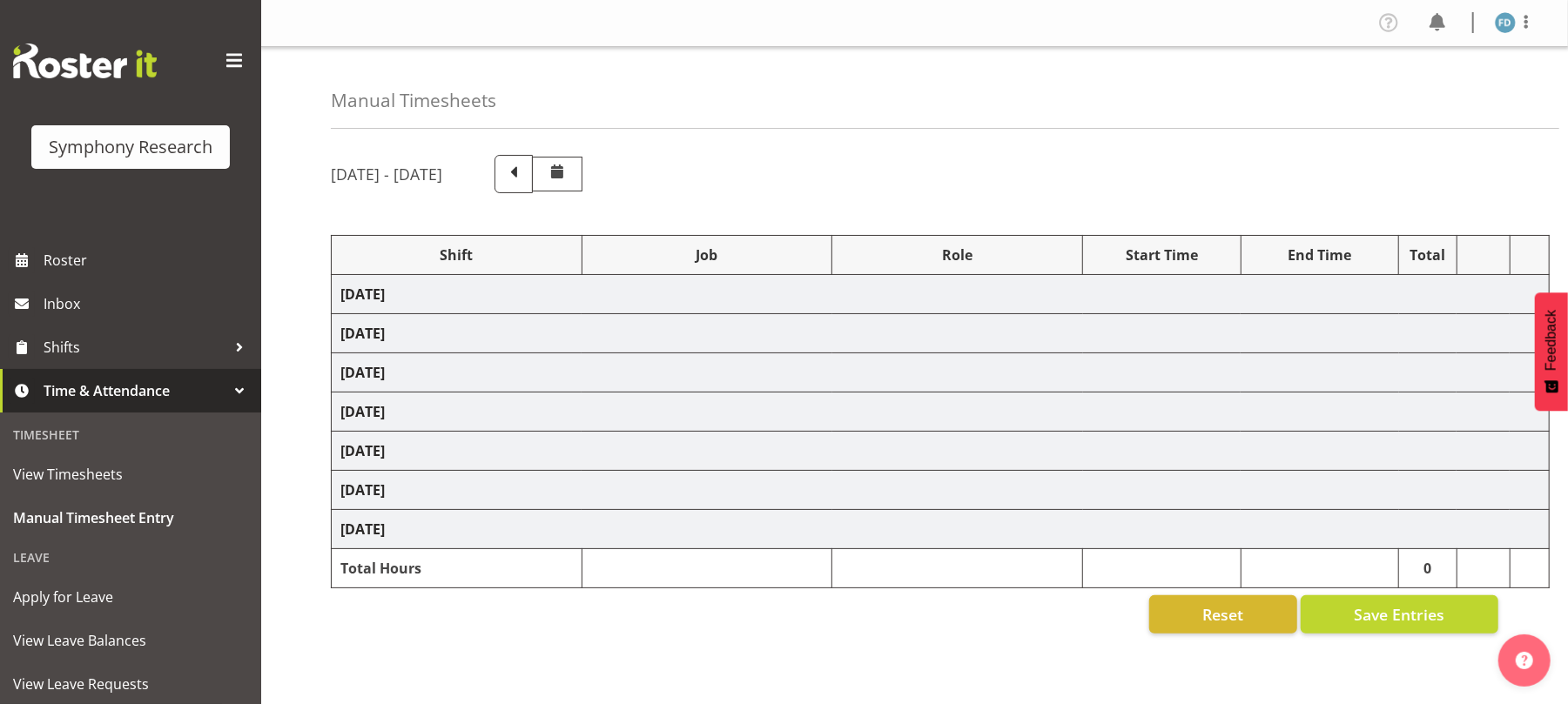
select select "47"
select select "2940"
select select "9426"
select select "47"
select select "2940"
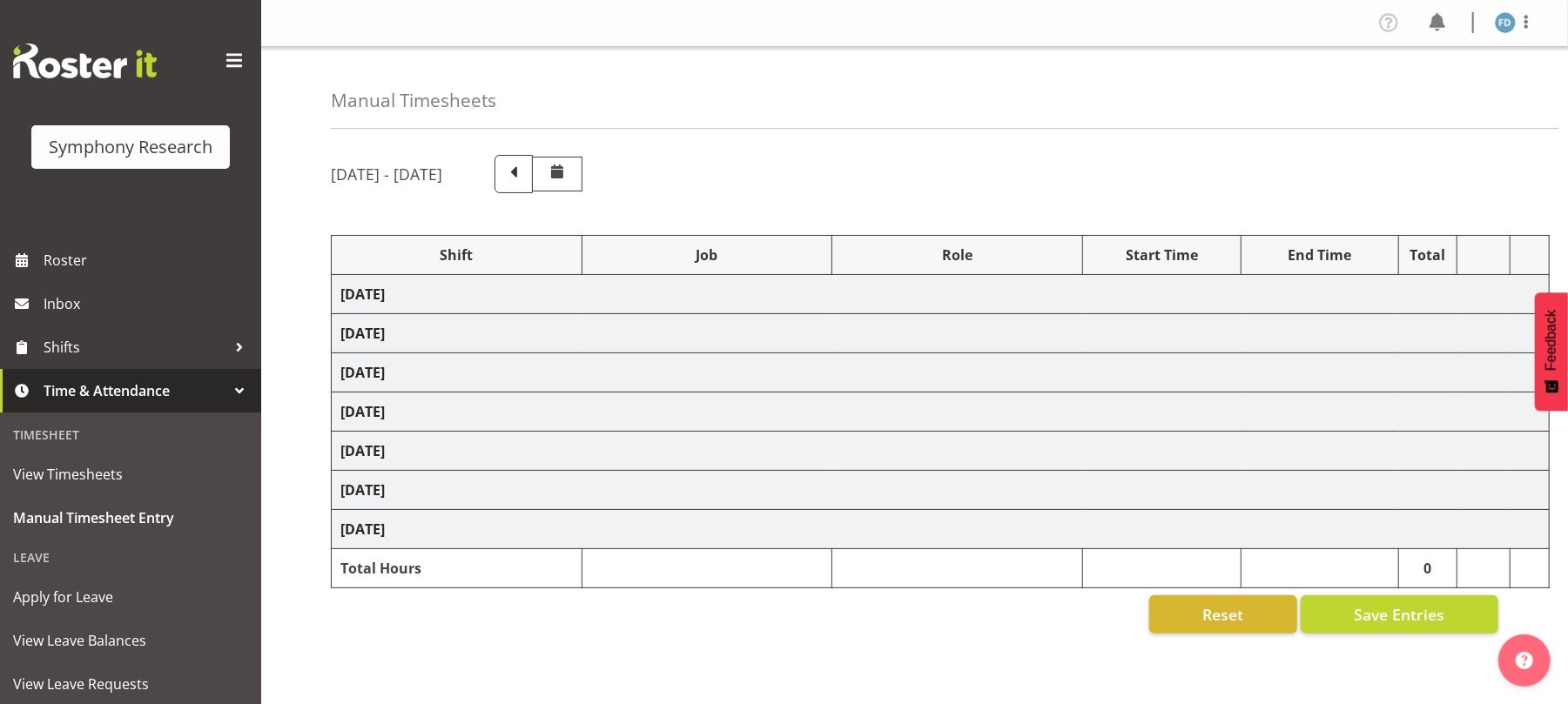
select select "10731"
select select "47"
select select "56692"
select select "10499"
select select "47"
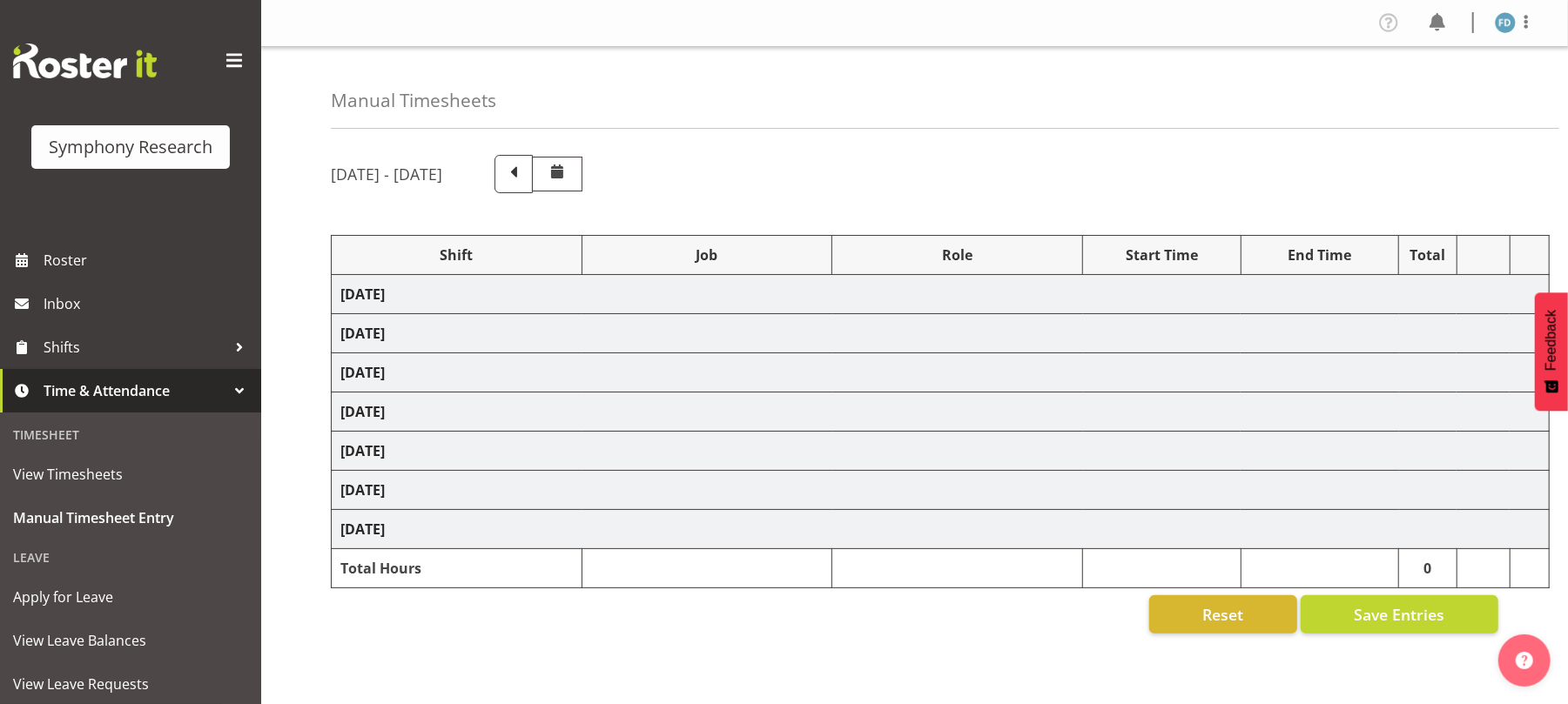
select select "56692"
select select "10499"
select select "47"
select select "2940"
select select "10731"
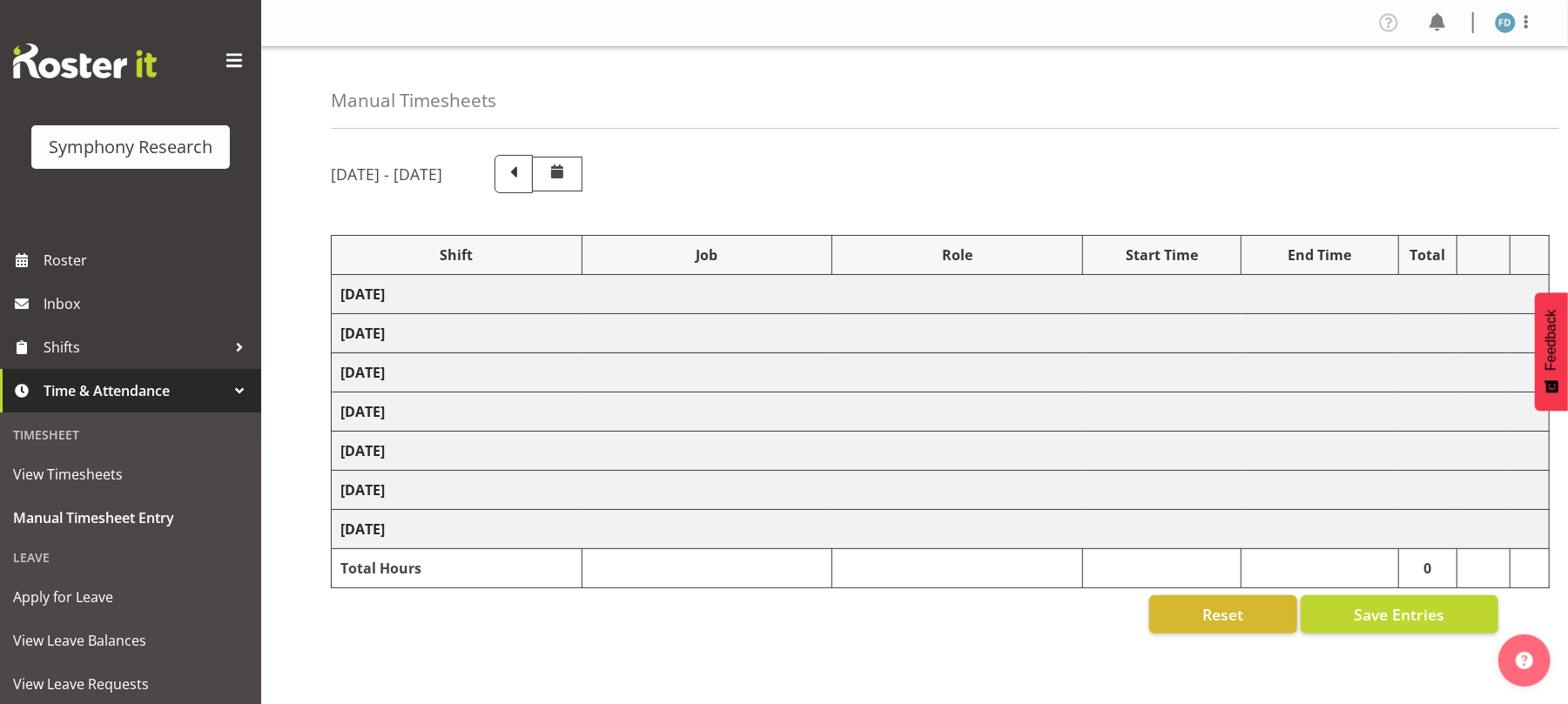
select select "47"
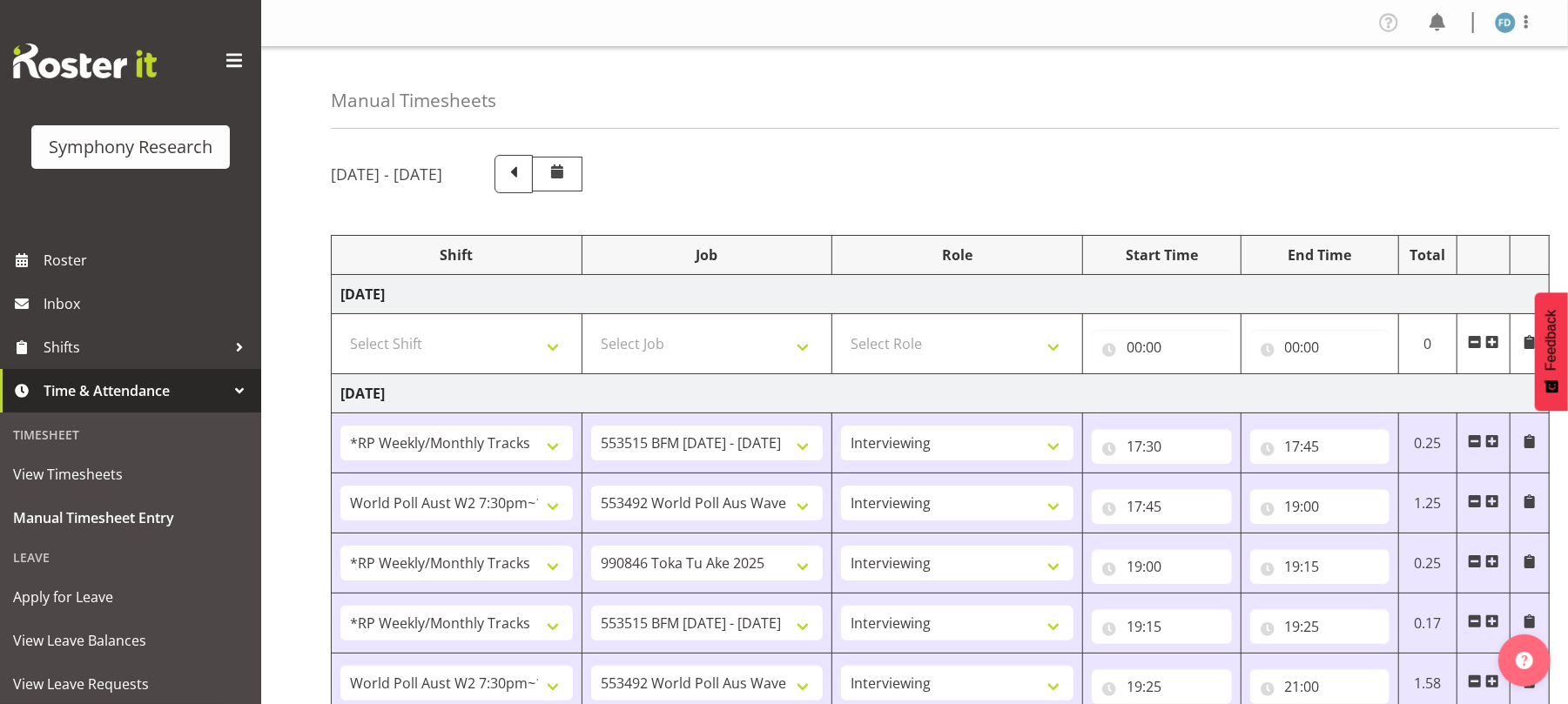
scroll to position [688, 0]
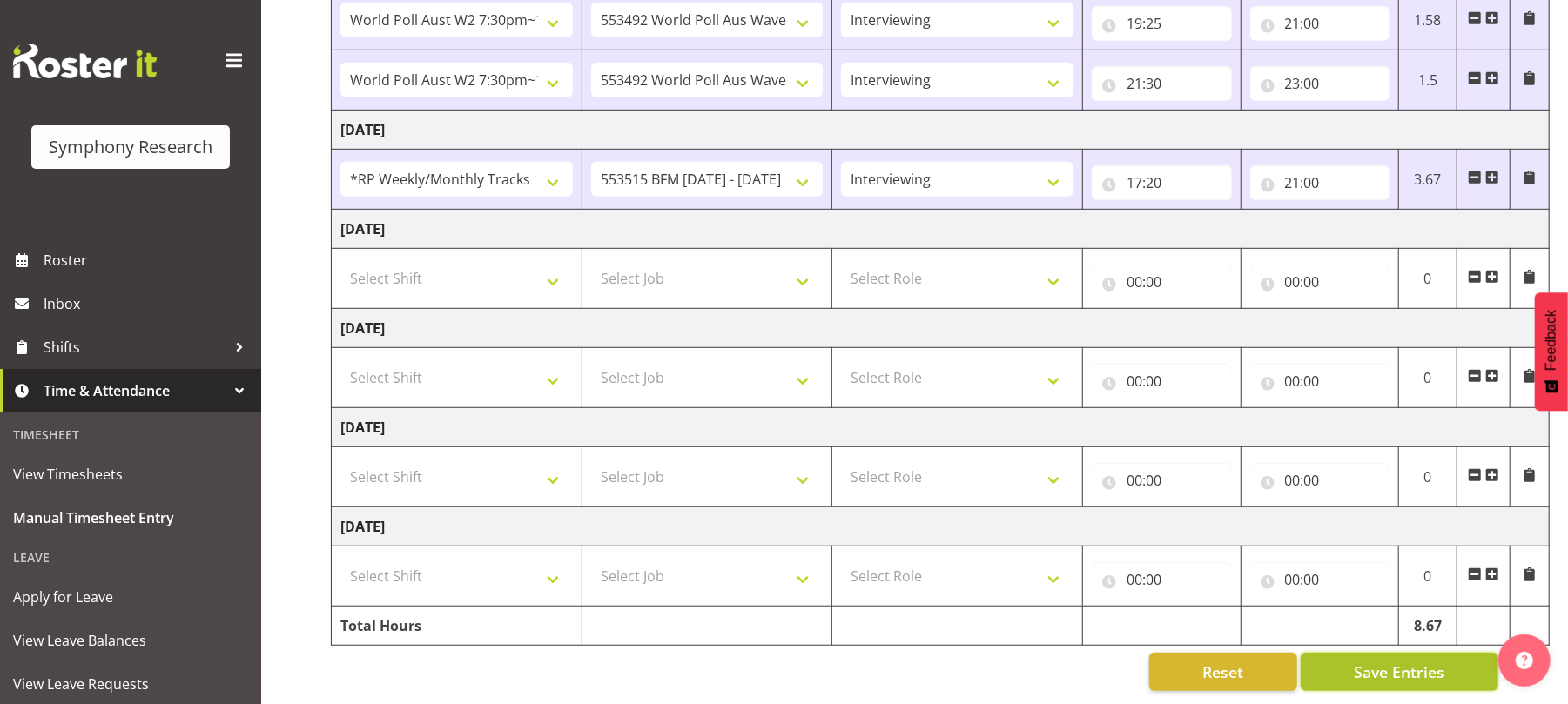
click at [1410, 661] on span "Save Entries" at bounding box center [1399, 672] width 91 height 23
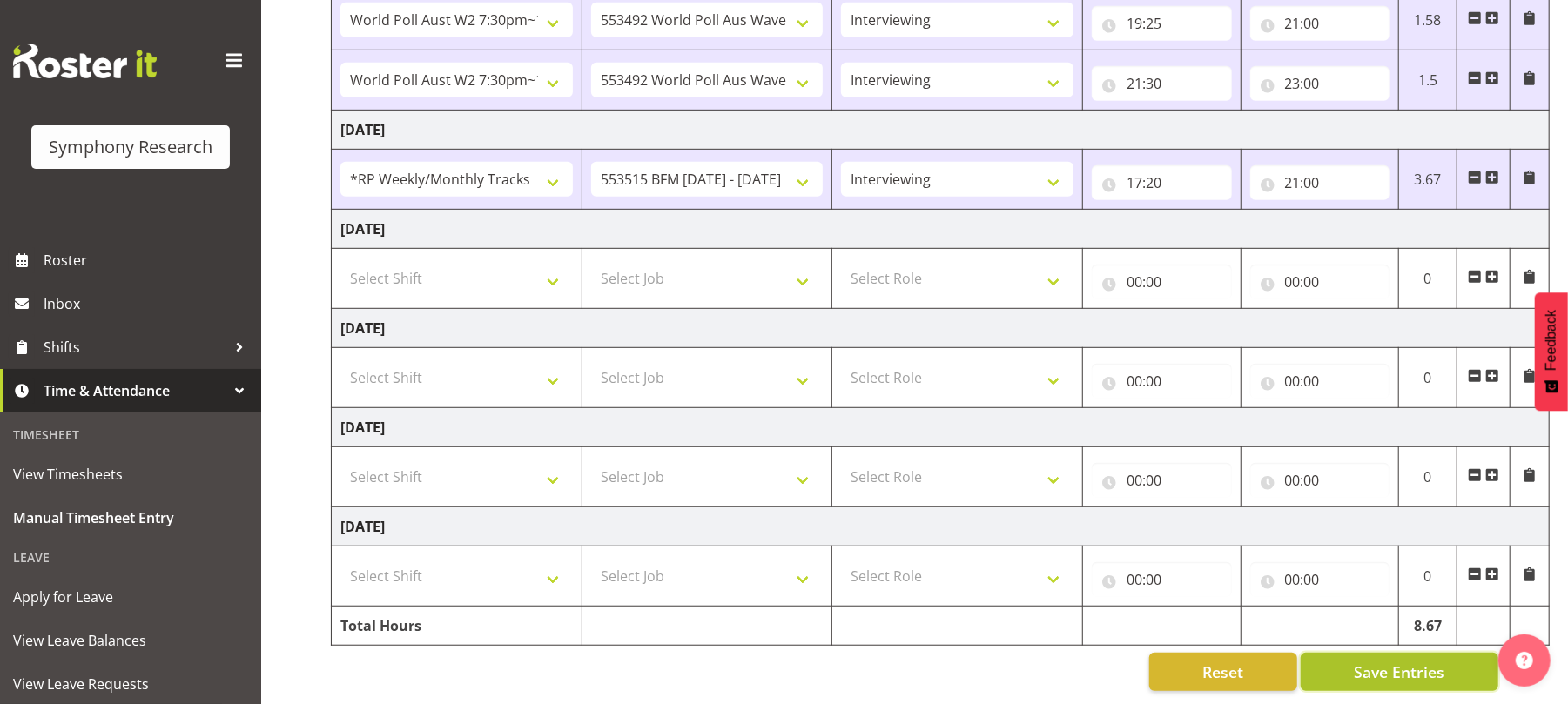
click at [1410, 661] on span "Save Entries" at bounding box center [1399, 672] width 91 height 23
click at [1397, 661] on span "Save Entries" at bounding box center [1399, 672] width 91 height 23
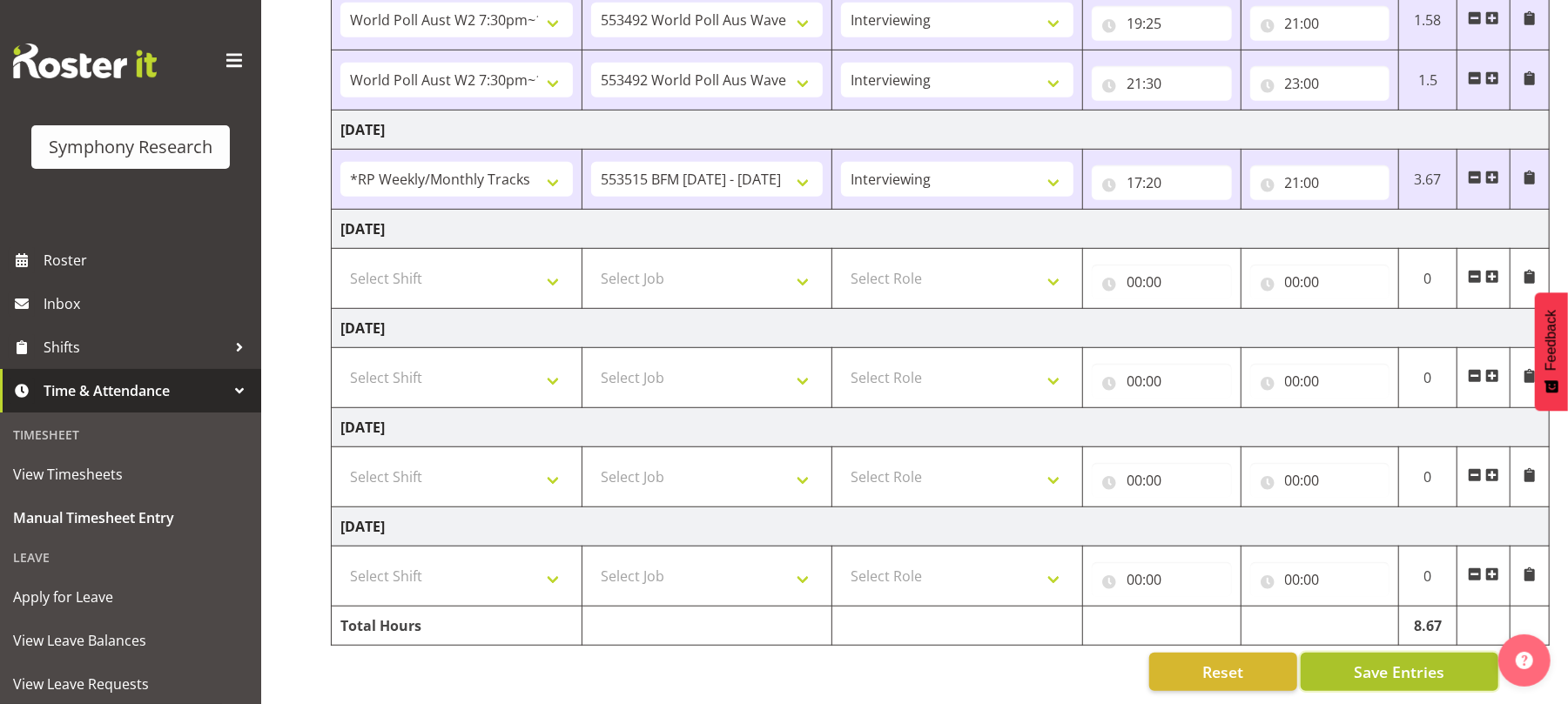
click at [1397, 661] on span "Save Entries" at bounding box center [1399, 672] width 91 height 23
click at [1404, 661] on span "Save Entries" at bounding box center [1399, 672] width 91 height 23
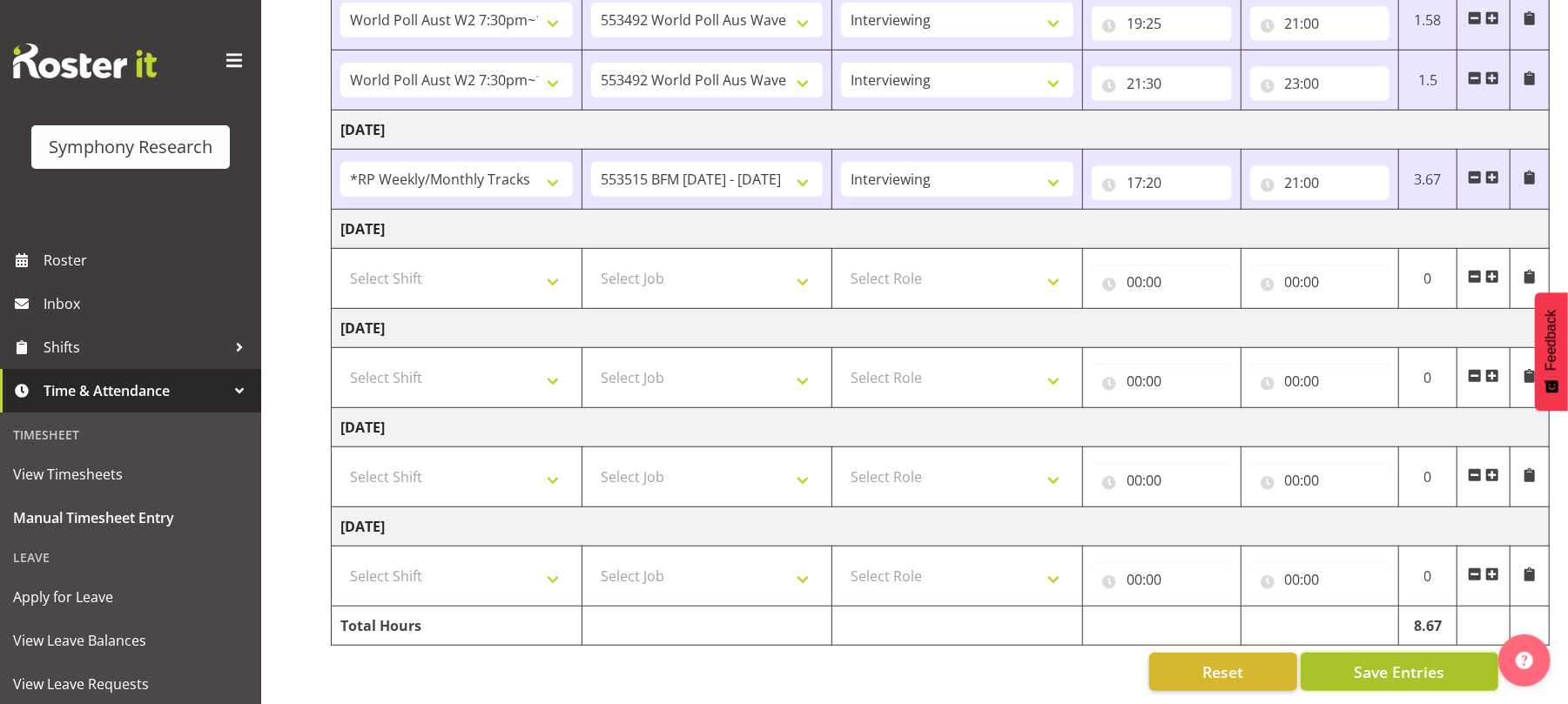
click at [1404, 661] on span "Save Entries" at bounding box center [1399, 672] width 91 height 23
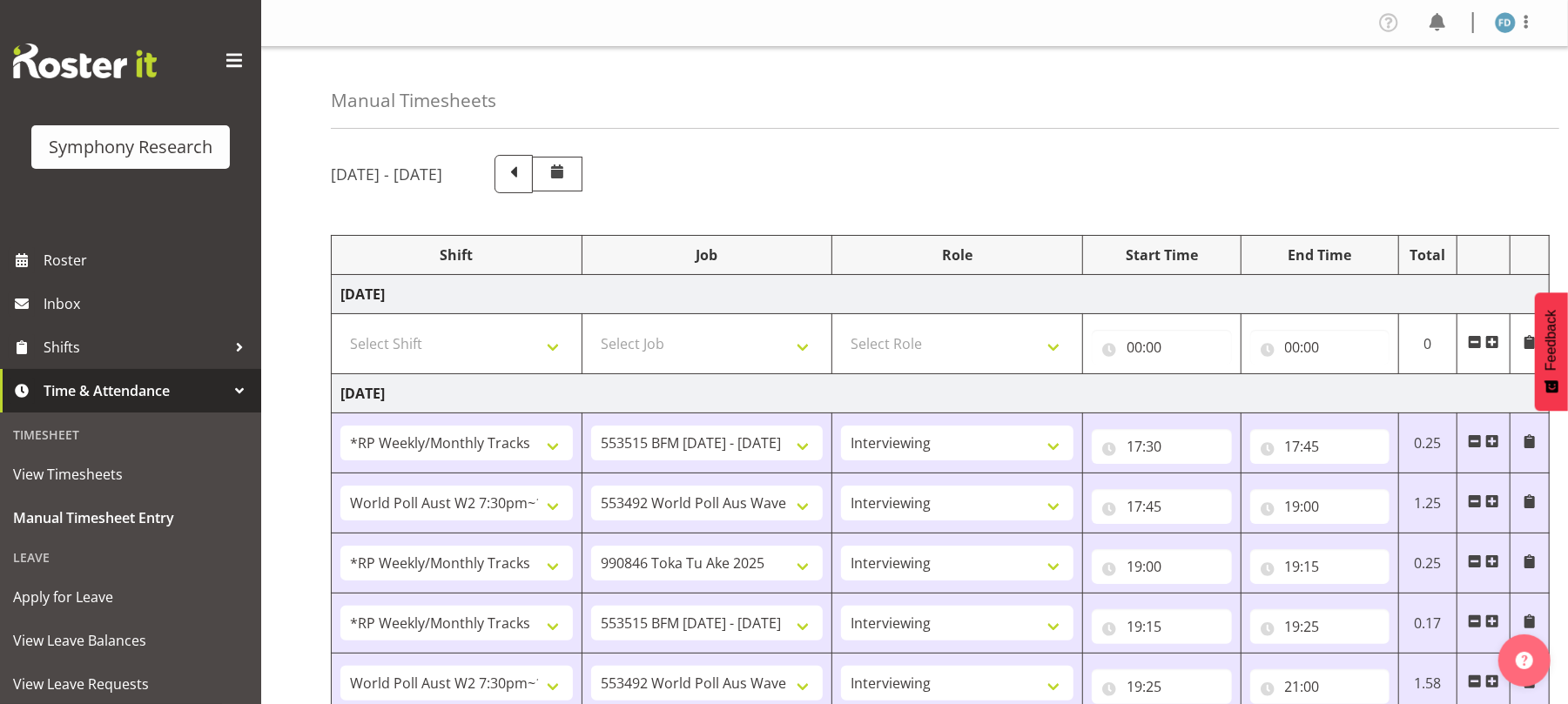
click at [1508, 36] on div "Profile Log Out" at bounding box center [1462, 23] width 176 height 28
click at [1508, 28] on img at bounding box center [1505, 23] width 21 height 21
click at [1442, 92] on link "Log Out" at bounding box center [1453, 91] width 167 height 31
